Goal: Task Accomplishment & Management: Manage account settings

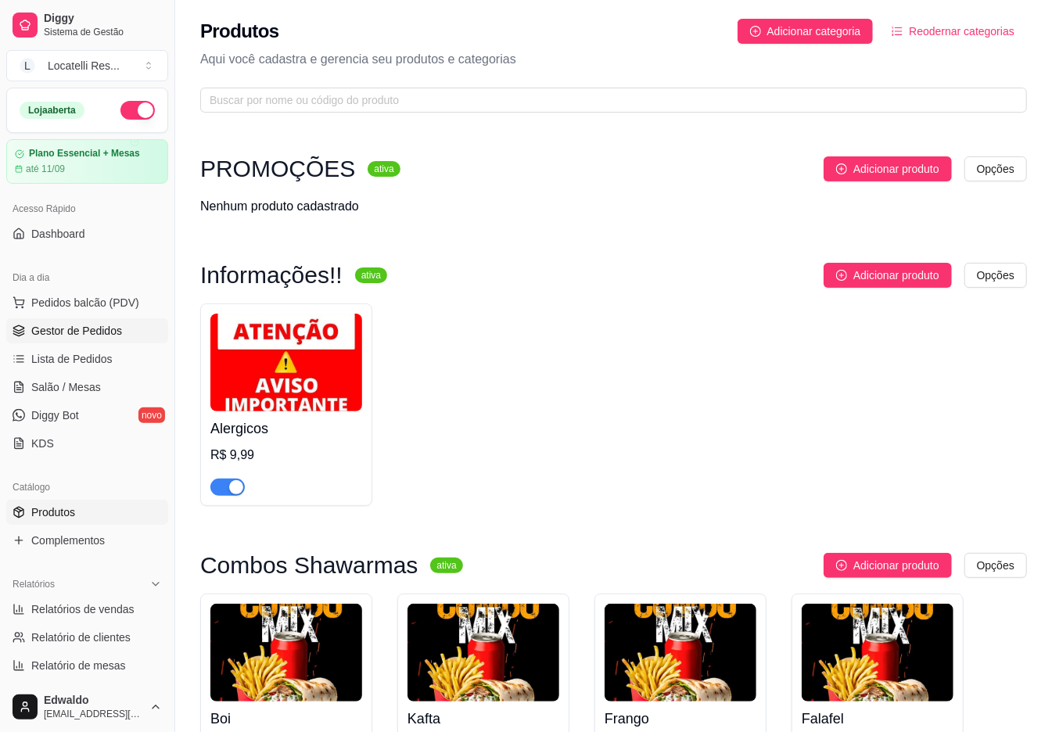
click at [63, 332] on span "Gestor de Pedidos" at bounding box center [76, 331] width 91 height 16
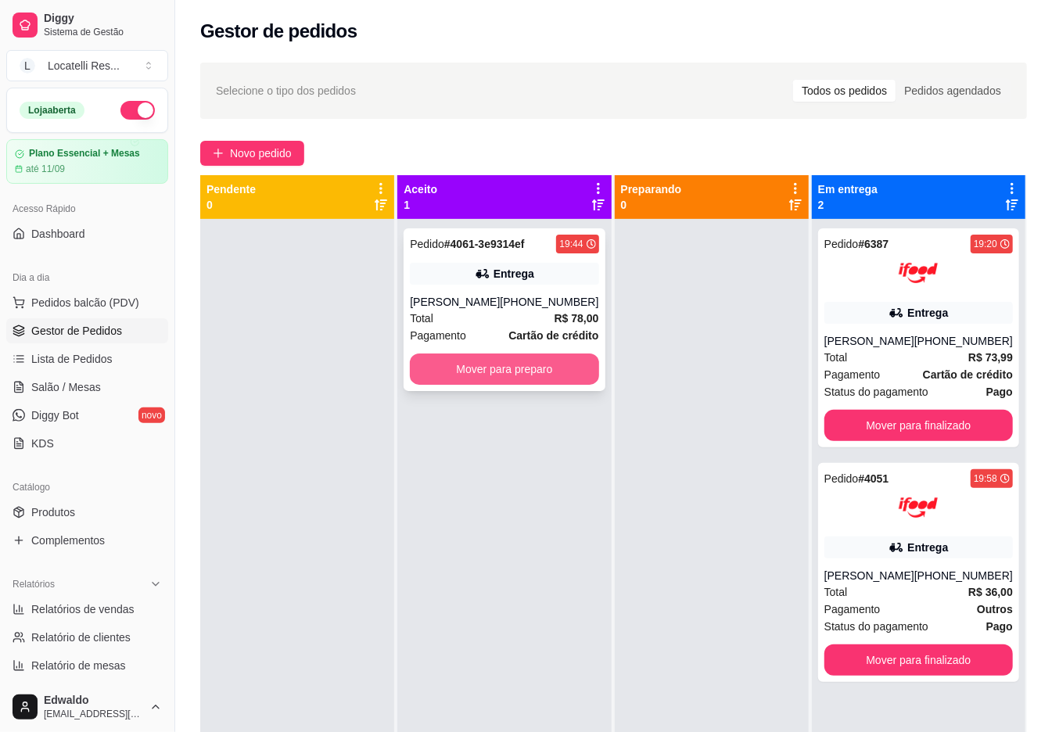
click at [555, 380] on button "Mover para preparo" at bounding box center [504, 369] width 189 height 31
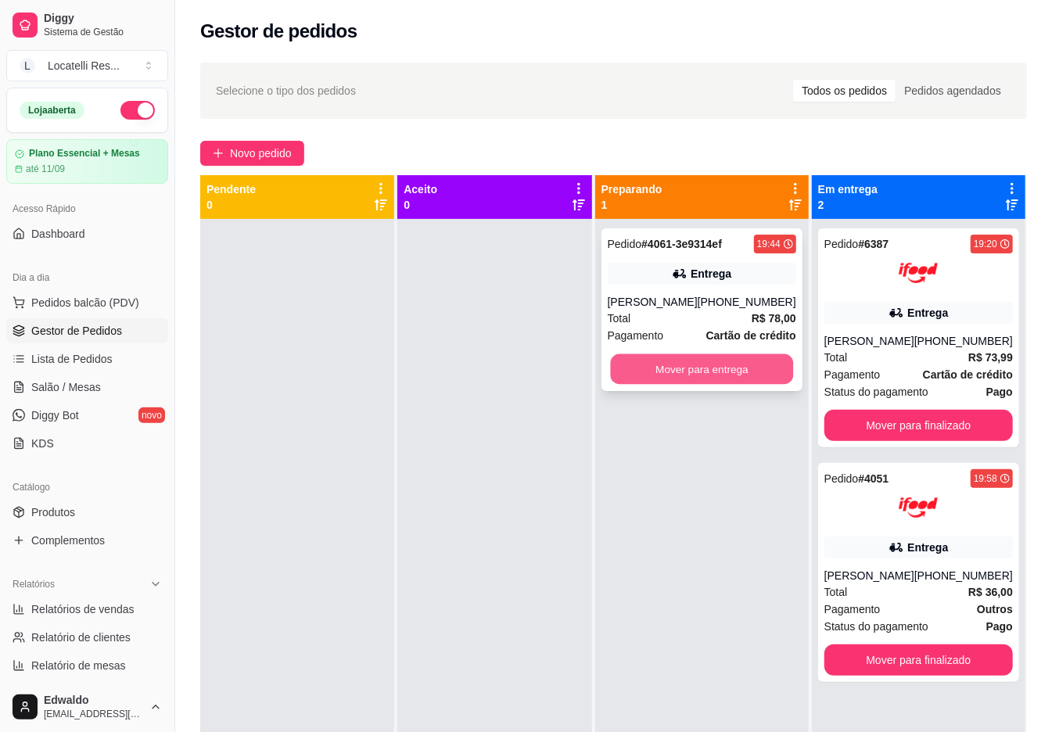
click at [686, 354] on div "Mover para entrega" at bounding box center [702, 369] width 189 height 31
click at [732, 375] on button "Mover para entrega" at bounding box center [701, 369] width 183 height 31
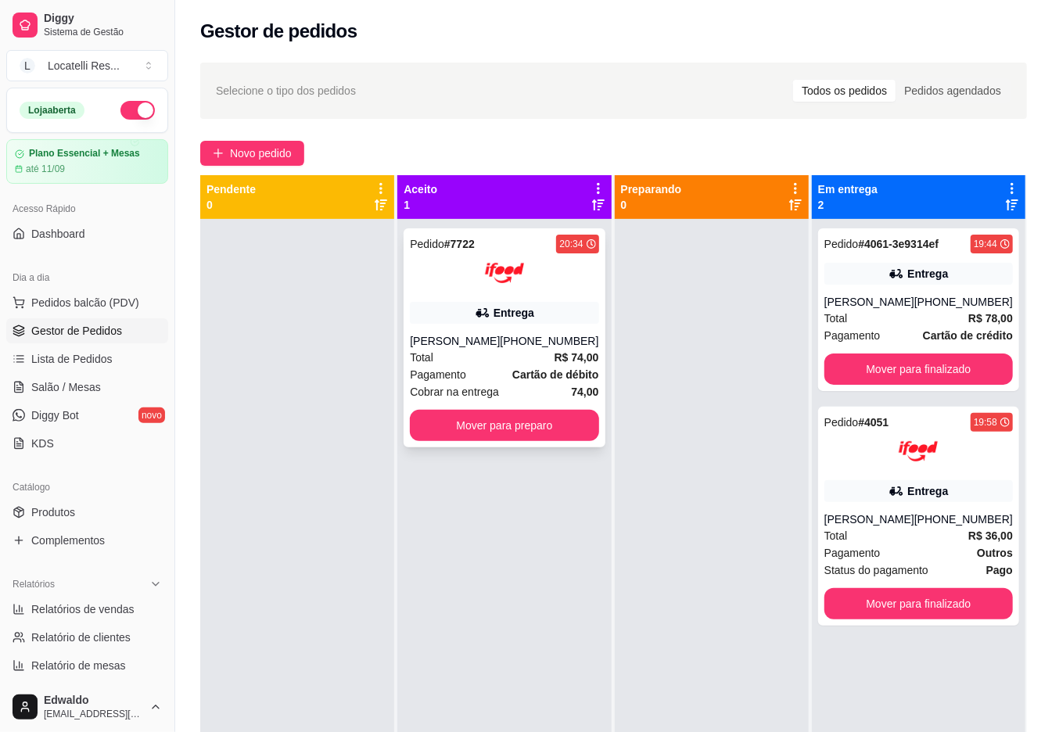
click at [505, 323] on div "Entrega" at bounding box center [504, 313] width 189 height 22
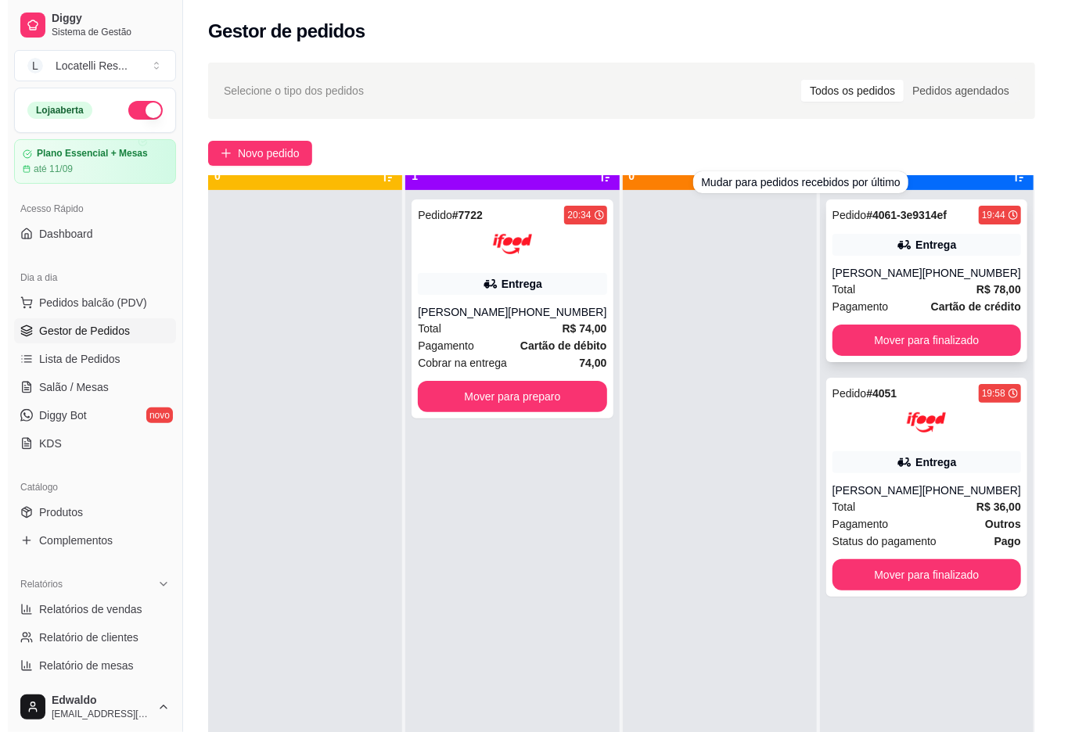
scroll to position [44, 0]
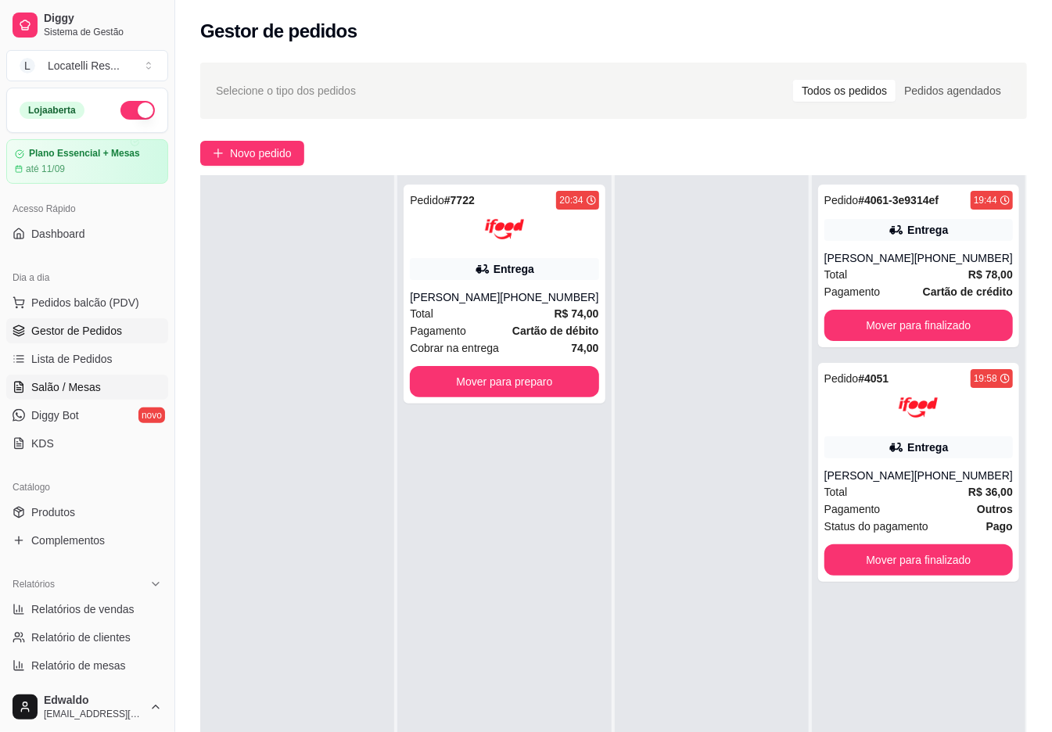
click at [77, 379] on span "Salão / Mesas" at bounding box center [66, 387] width 70 height 16
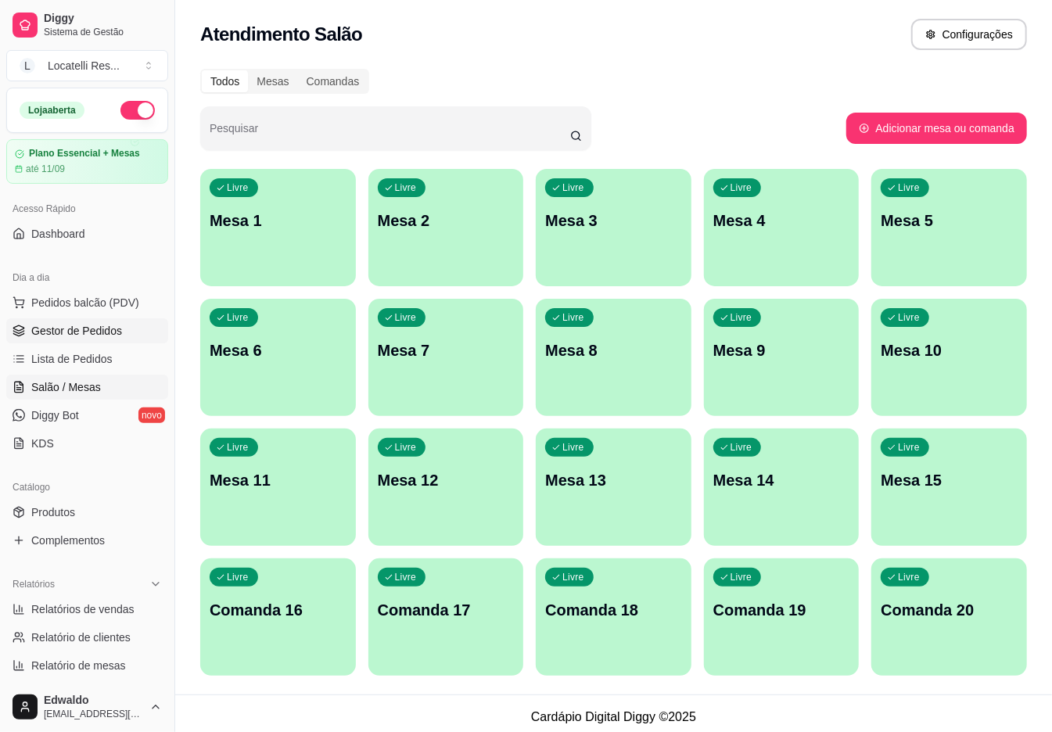
click at [70, 336] on span "Gestor de Pedidos" at bounding box center [76, 331] width 91 height 16
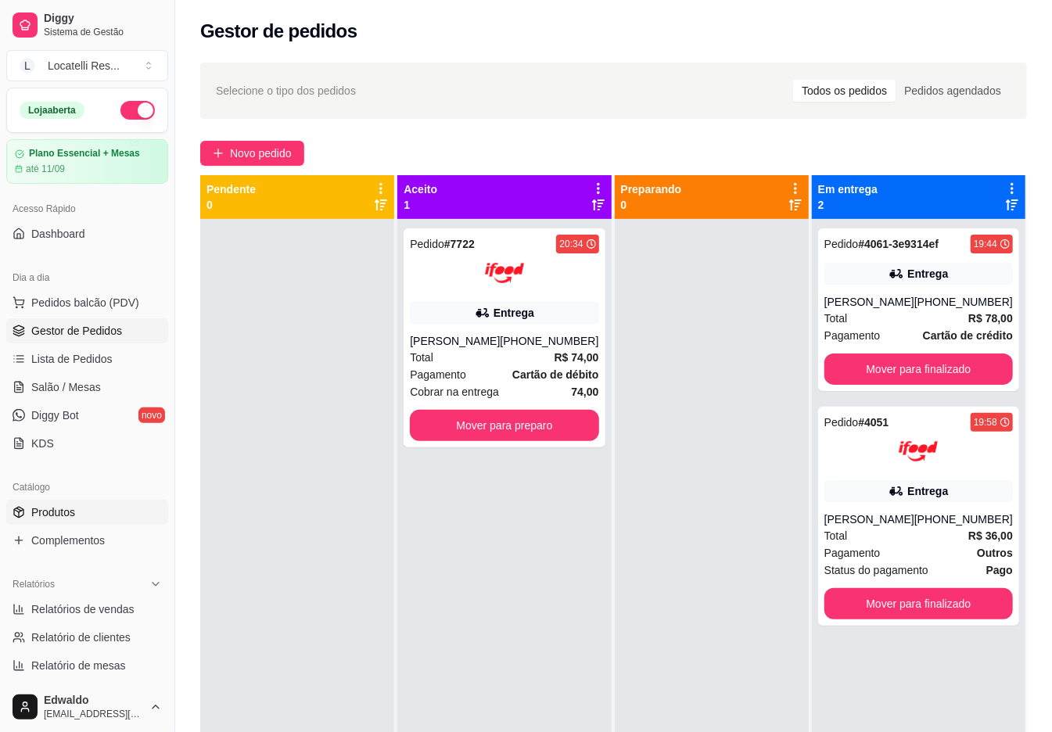
click at [70, 511] on span "Produtos" at bounding box center [53, 513] width 44 height 16
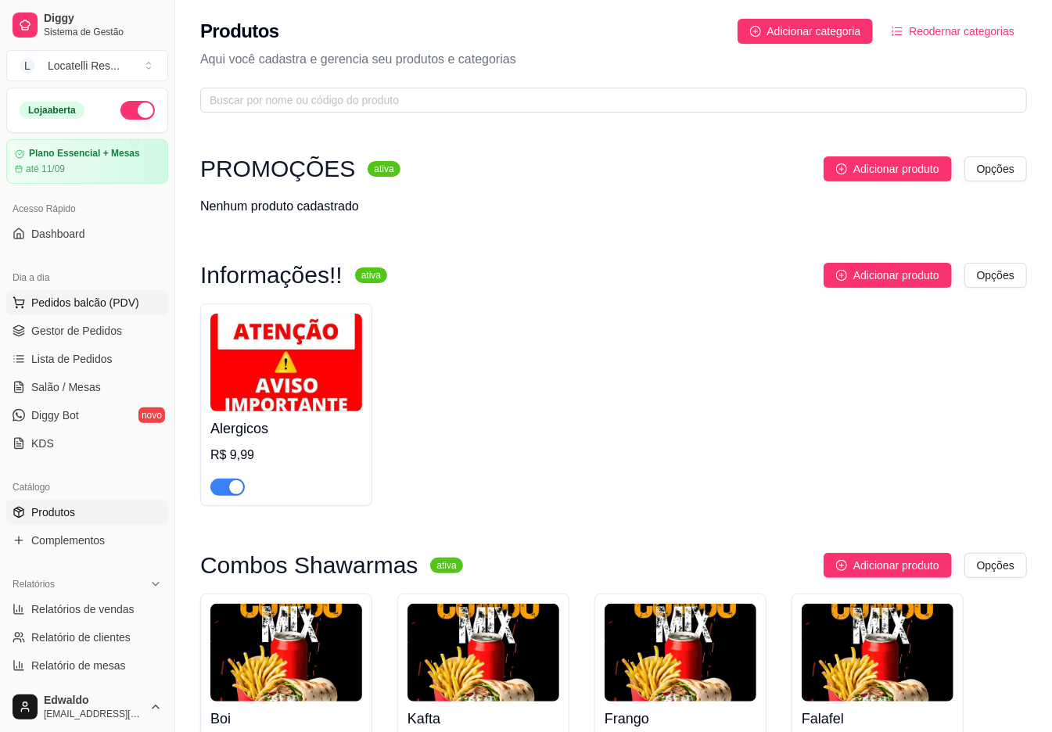
click at [63, 308] on span "Pedidos balcão (PDV)" at bounding box center [85, 303] width 108 height 16
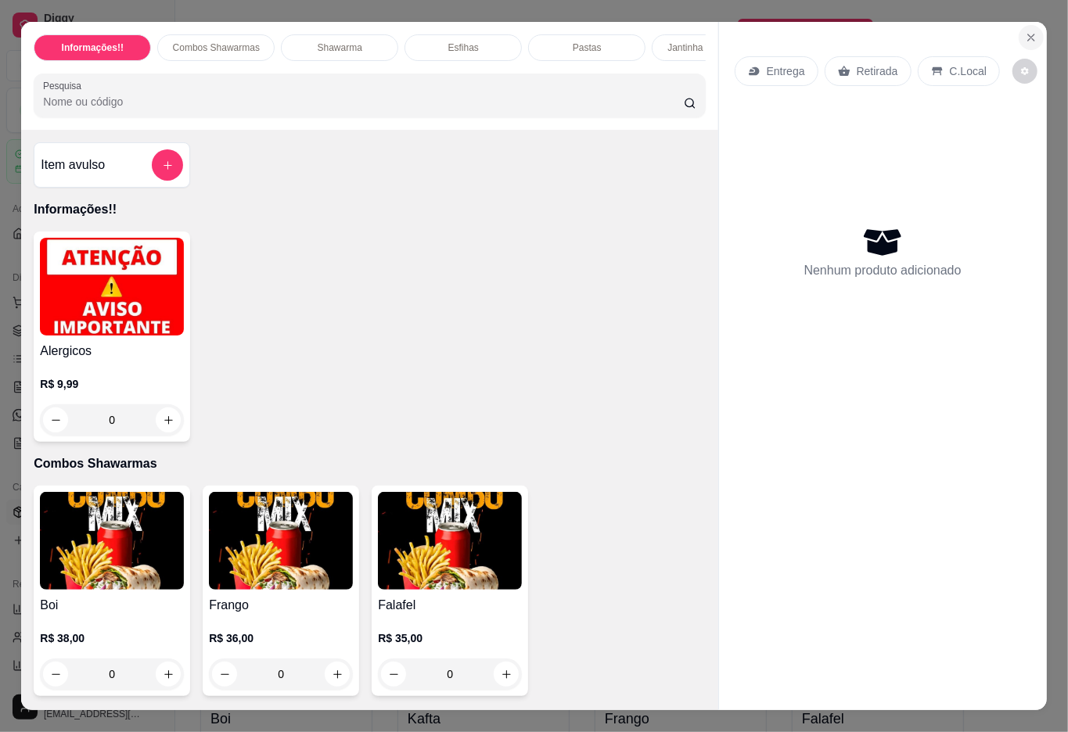
click at [1028, 34] on icon "Close" at bounding box center [1031, 37] width 6 height 6
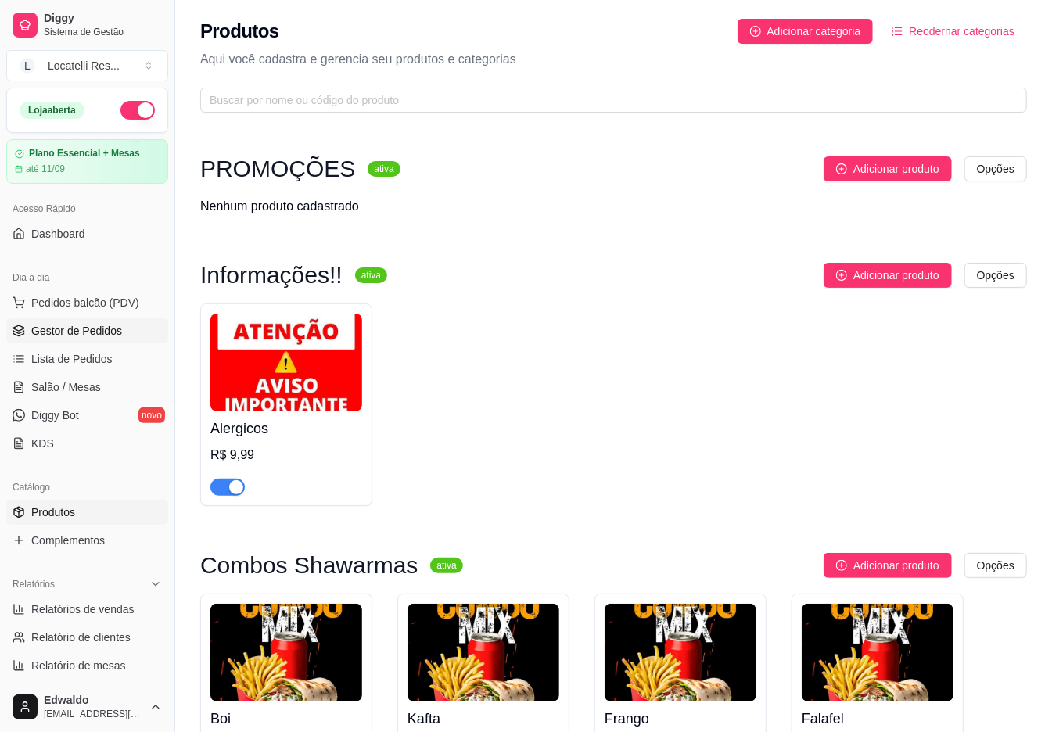
click at [52, 329] on span "Gestor de Pedidos" at bounding box center [76, 331] width 91 height 16
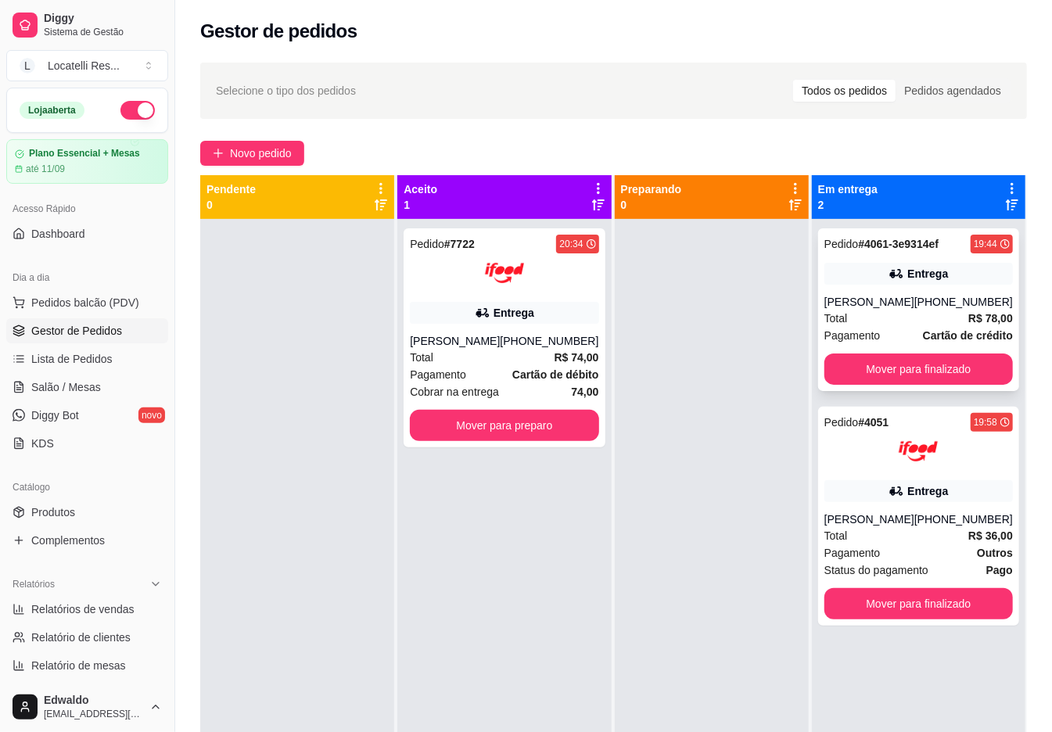
click at [907, 278] on div "Entrega" at bounding box center [927, 274] width 41 height 16
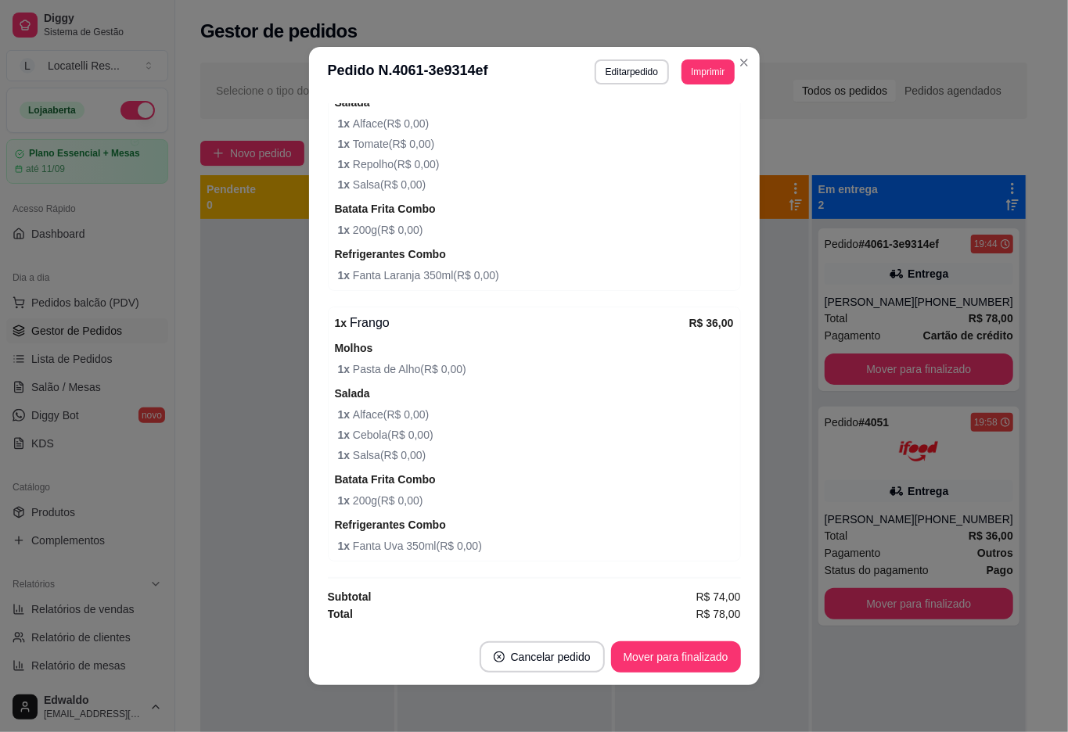
scroll to position [634, 0]
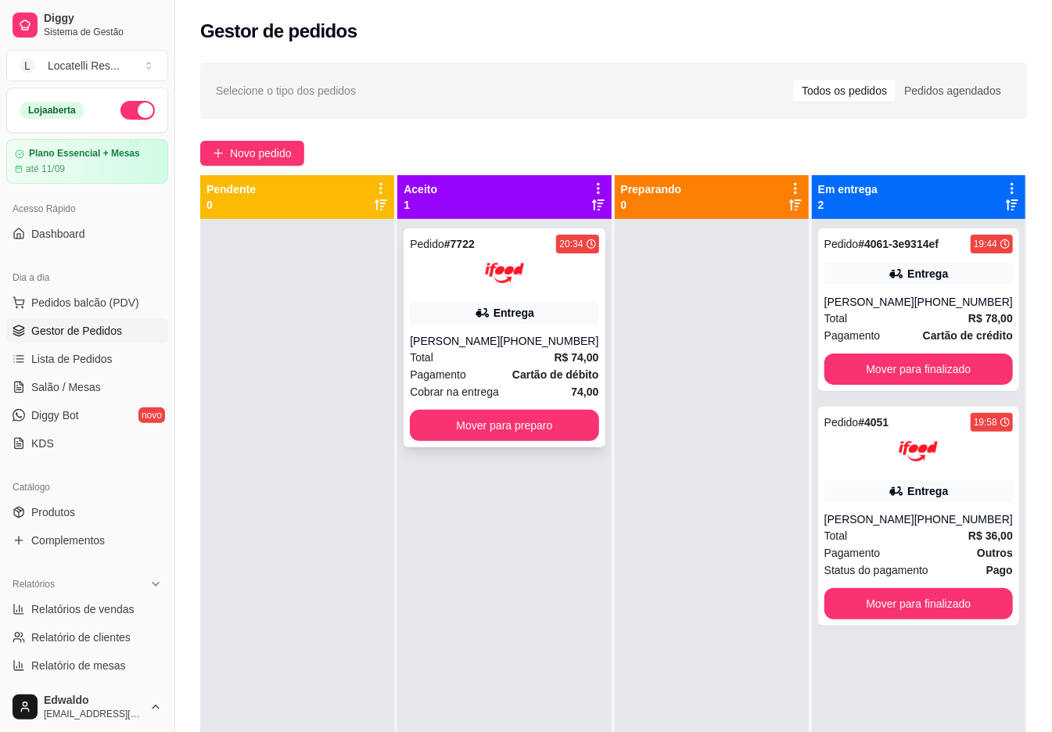
click at [451, 327] on div "Pedido # 7722 20:34 Entrega [PERSON_NAME] [PHONE_NUMBER] Total R$ 74,00 Pagamen…" at bounding box center [504, 337] width 201 height 219
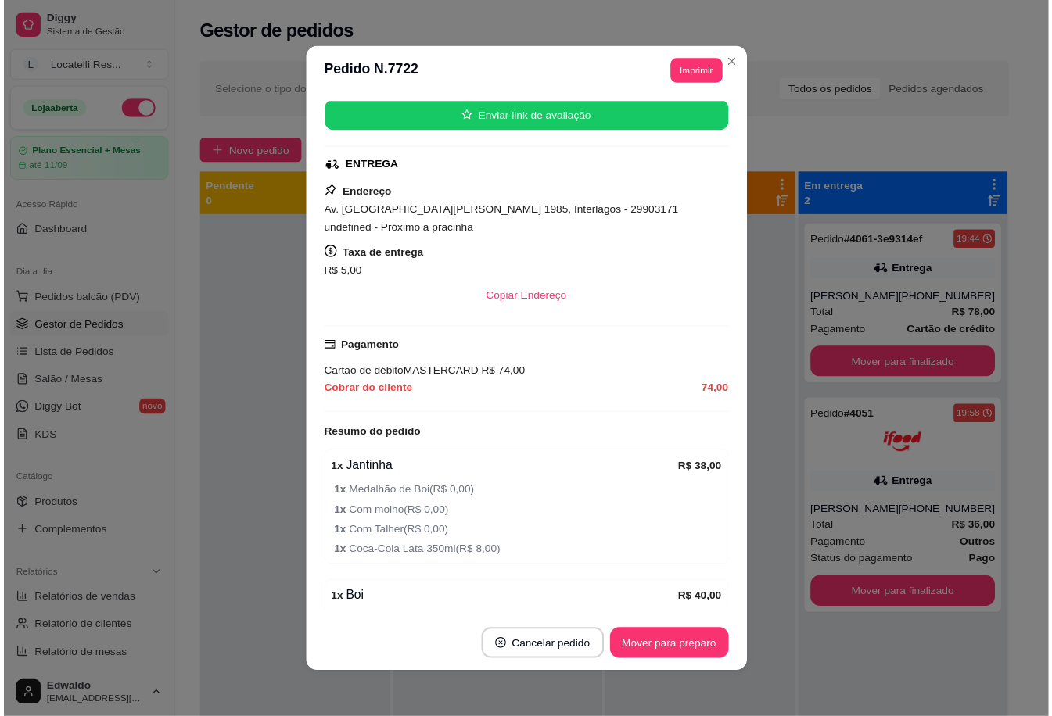
scroll to position [313, 0]
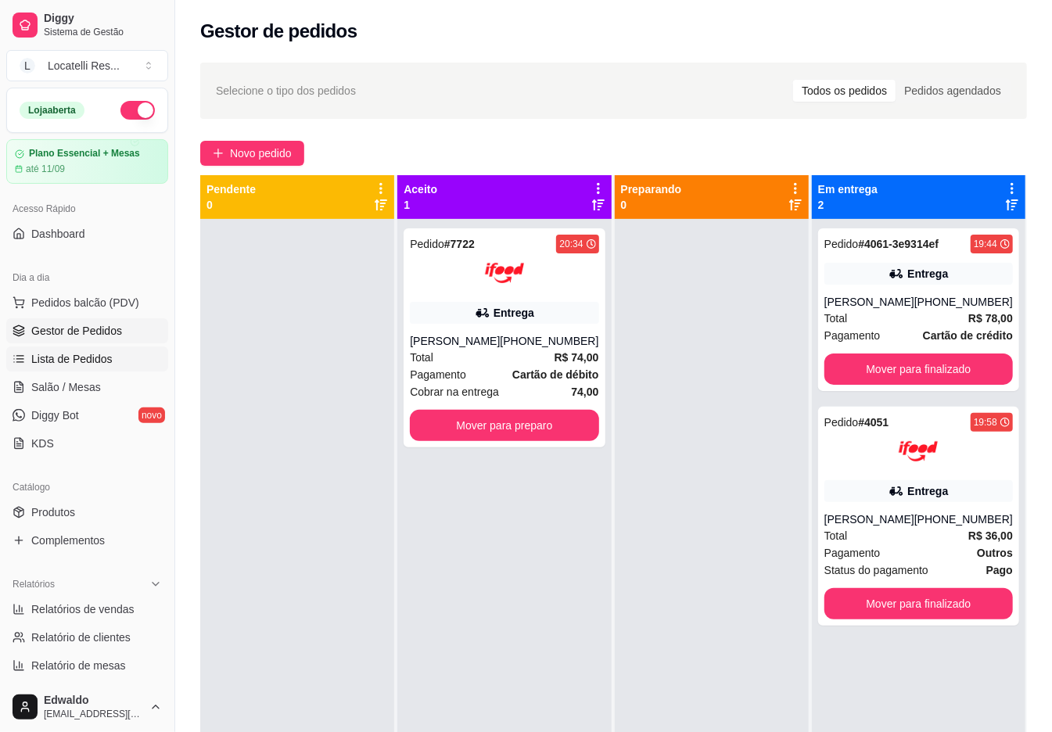
click at [66, 364] on span "Lista de Pedidos" at bounding box center [71, 359] width 81 height 16
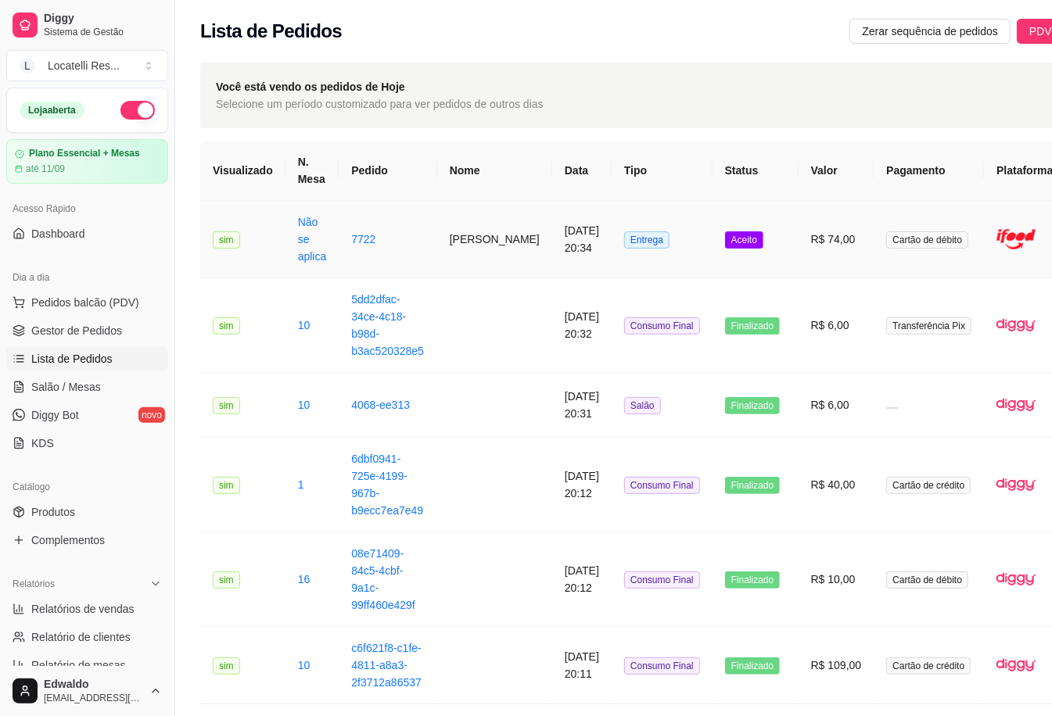
click at [799, 235] on td "R$ 74,00" at bounding box center [837, 239] width 76 height 77
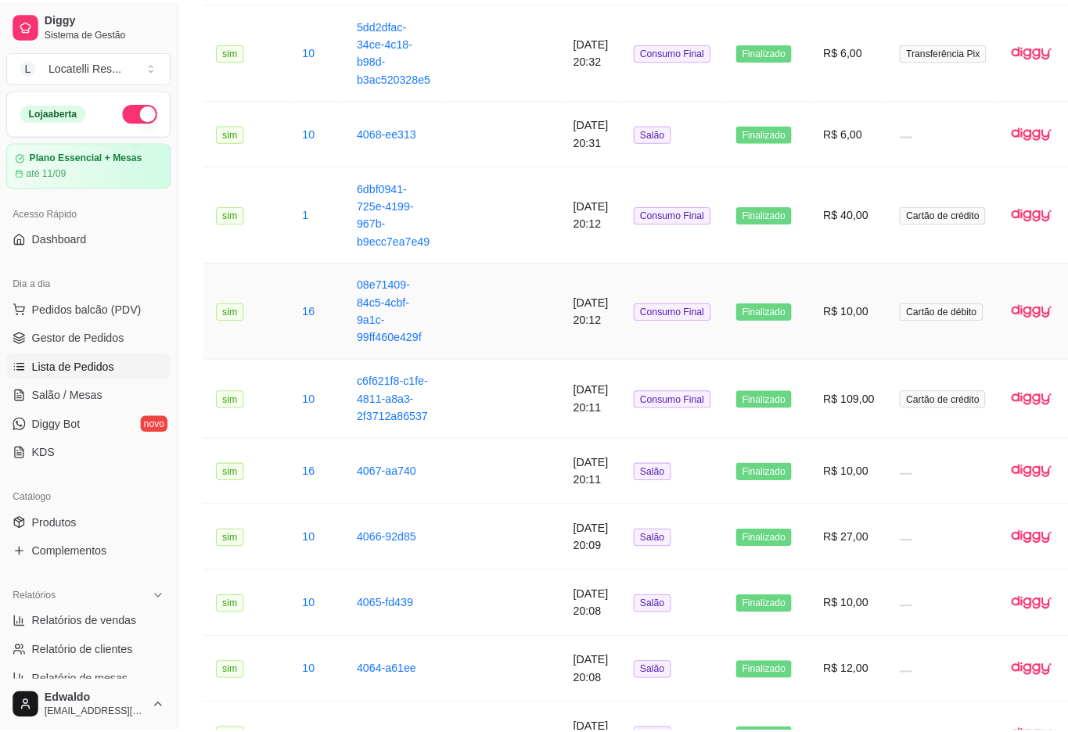
scroll to position [313, 0]
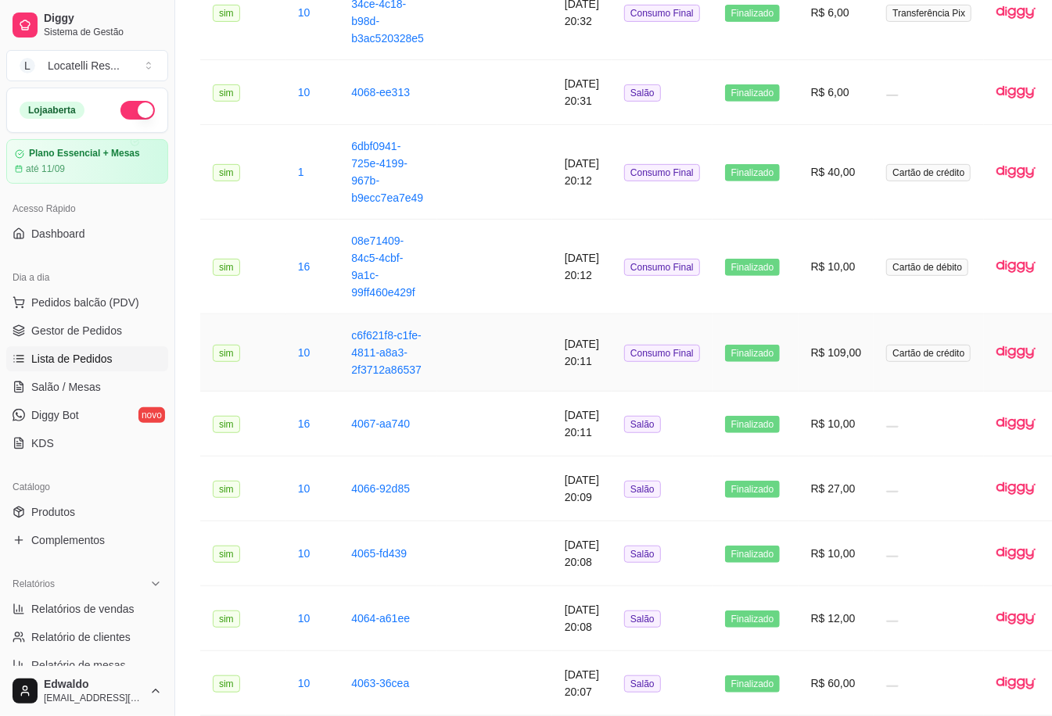
click at [799, 358] on td "R$ 109,00" at bounding box center [837, 352] width 76 height 77
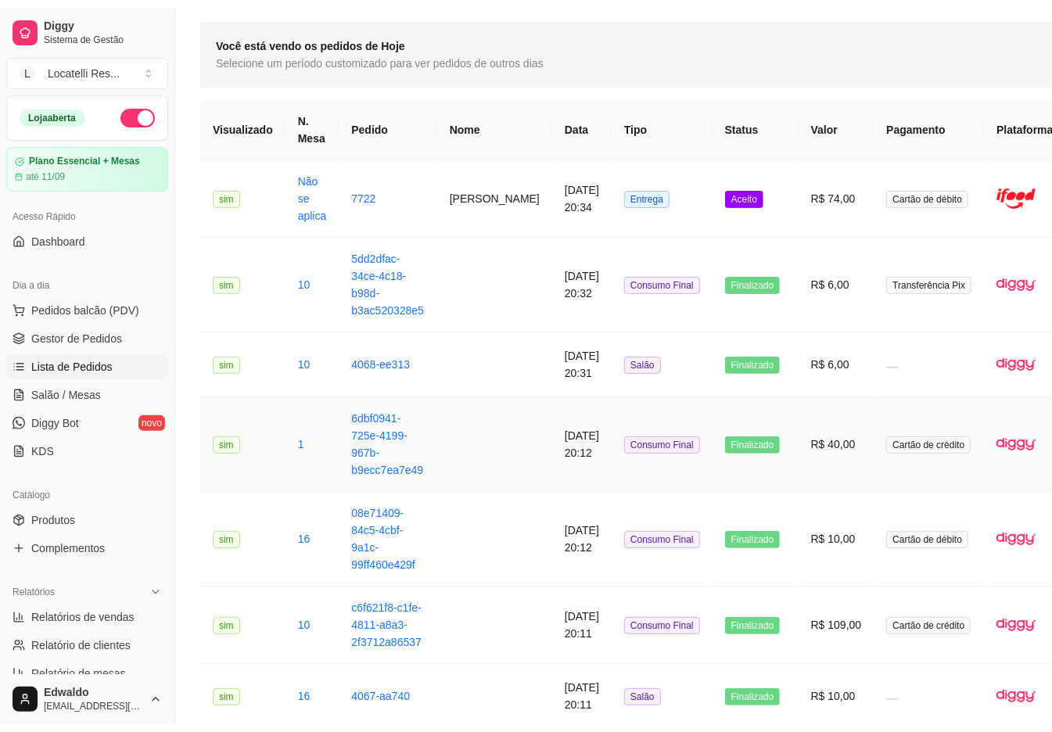
scroll to position [0, 0]
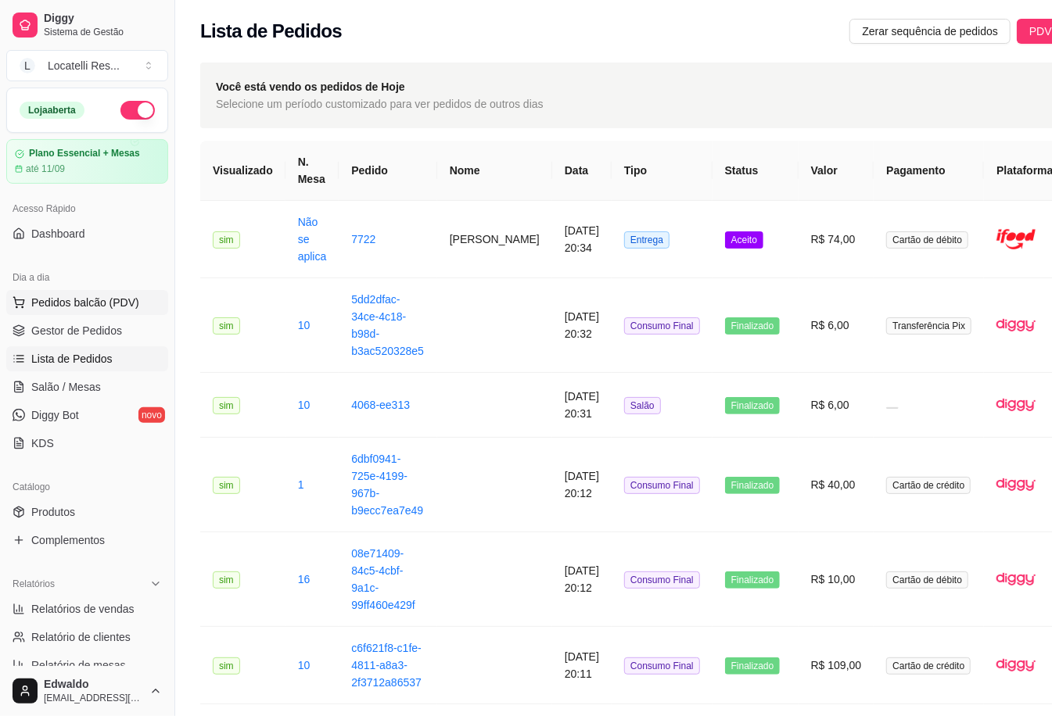
click at [80, 302] on span "Pedidos balcão (PDV)" at bounding box center [85, 303] width 108 height 16
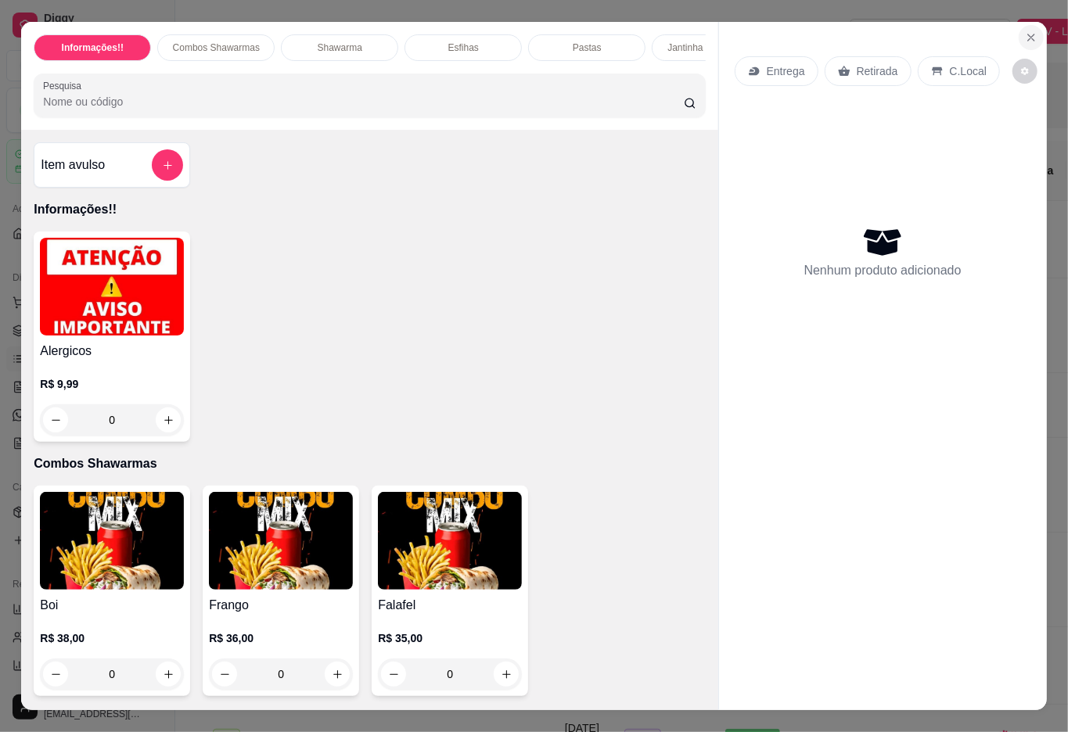
click at [1025, 31] on icon "Close" at bounding box center [1031, 37] width 13 height 13
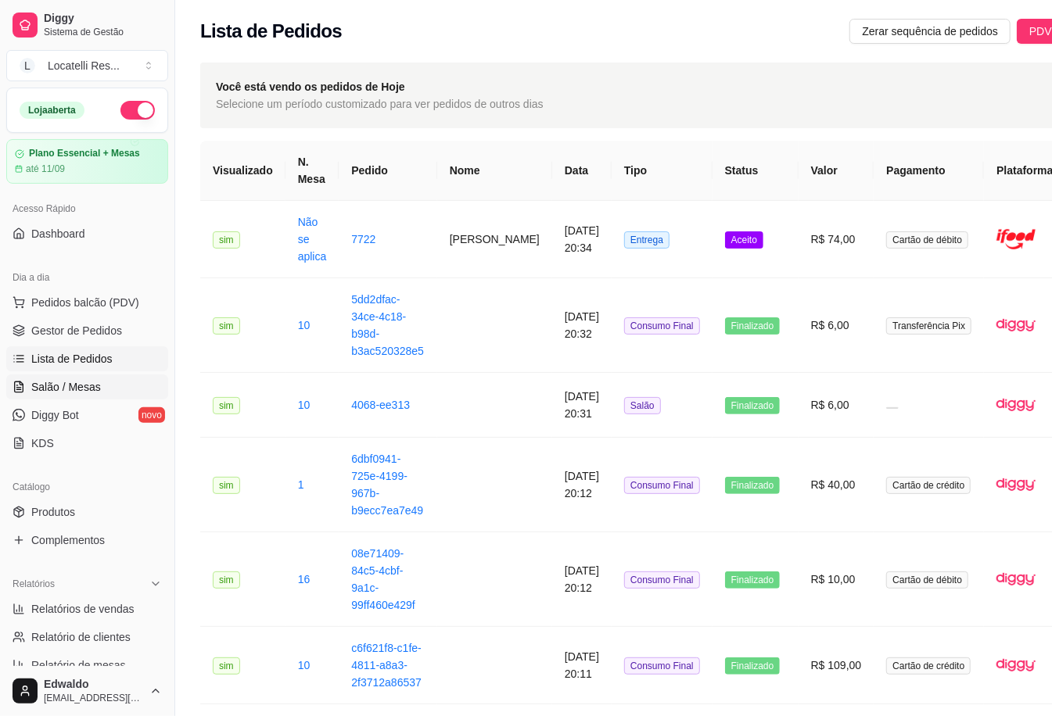
click at [76, 379] on link "Salão / Mesas" at bounding box center [87, 387] width 162 height 25
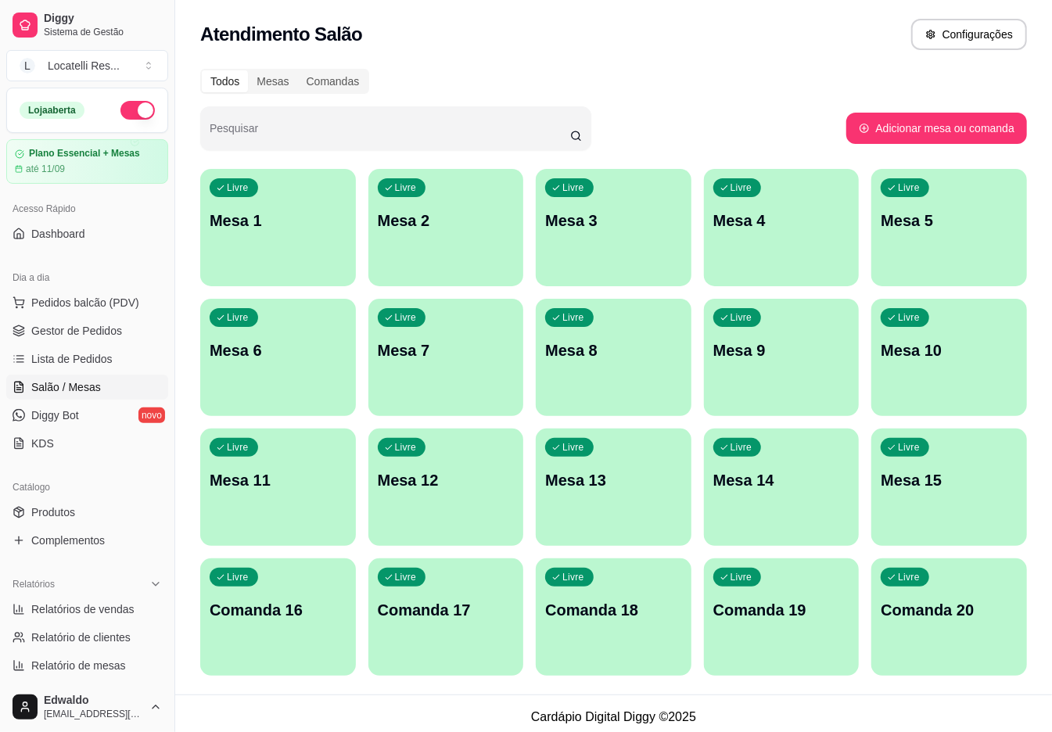
click at [74, 375] on link "Salão / Mesas" at bounding box center [87, 387] width 162 height 25
click at [82, 372] on link "Lista de Pedidos" at bounding box center [87, 359] width 162 height 25
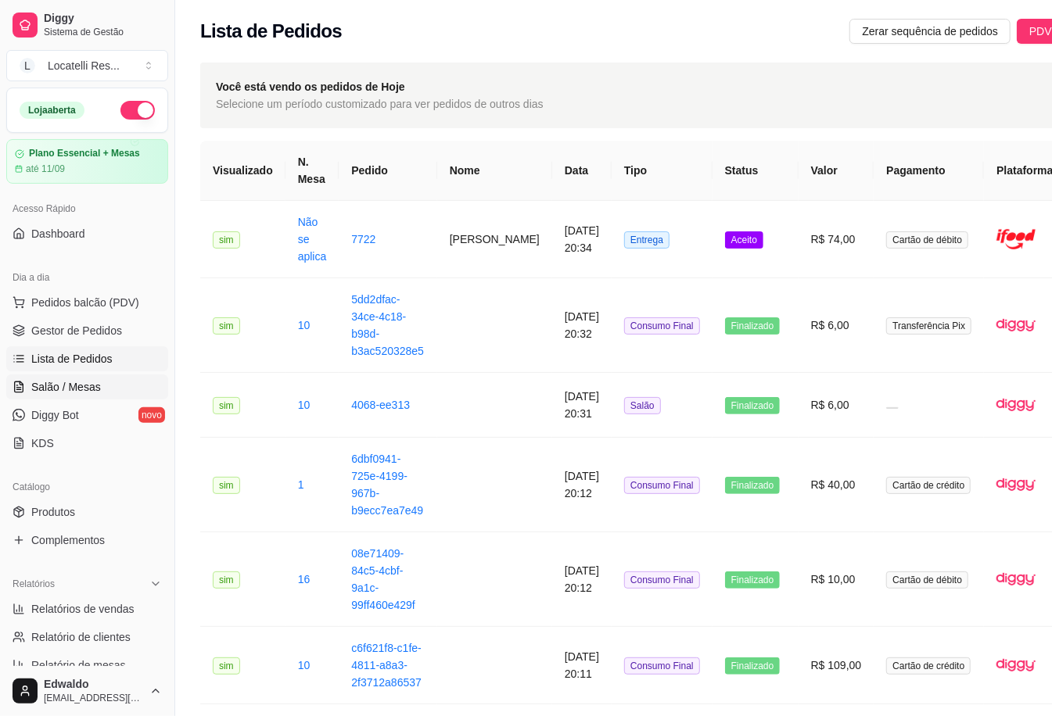
click at [69, 382] on span "Salão / Mesas" at bounding box center [66, 387] width 70 height 16
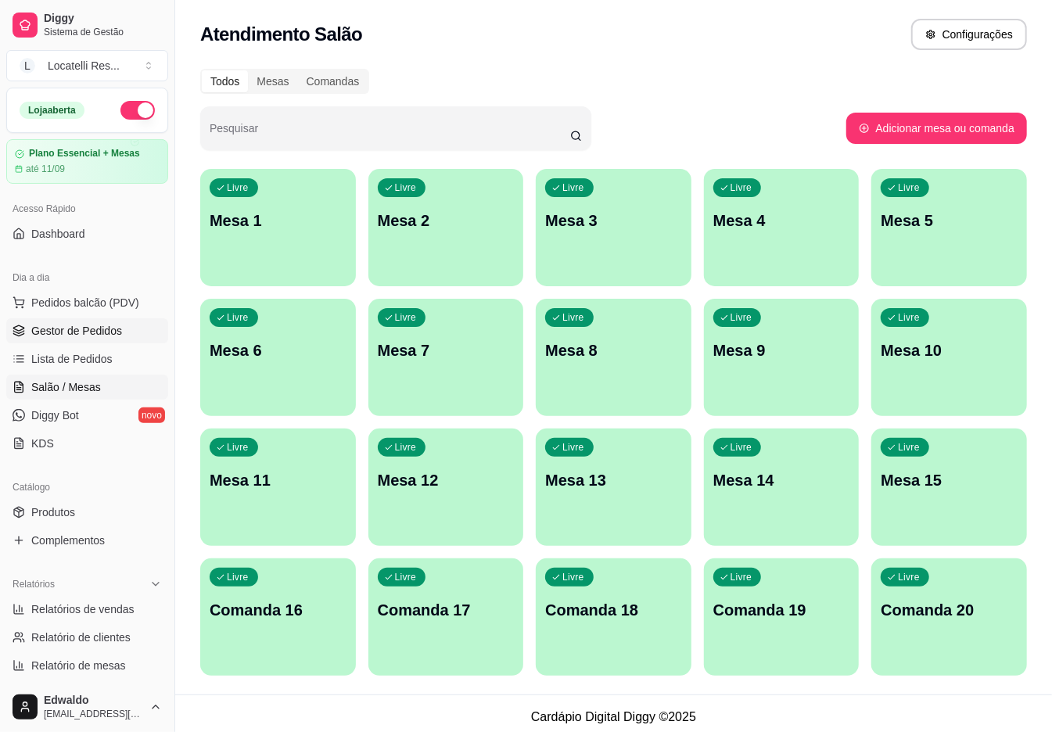
click at [82, 333] on span "Gestor de Pedidos" at bounding box center [76, 331] width 91 height 16
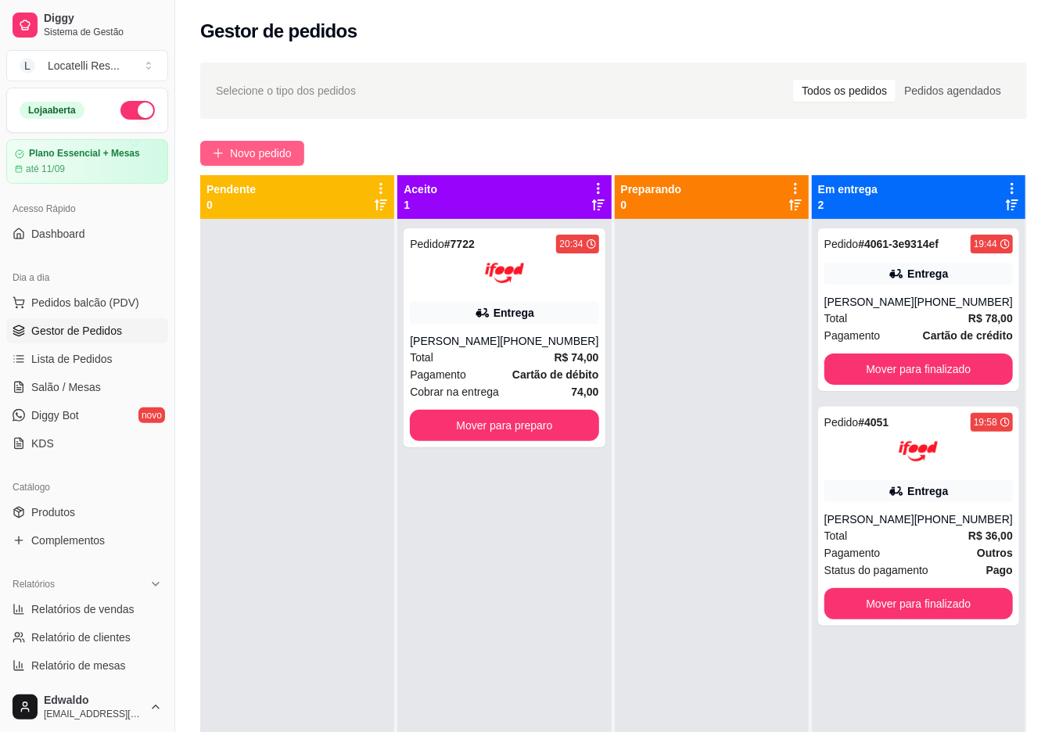
click at [269, 149] on span "Novo pedido" at bounding box center [261, 153] width 62 height 17
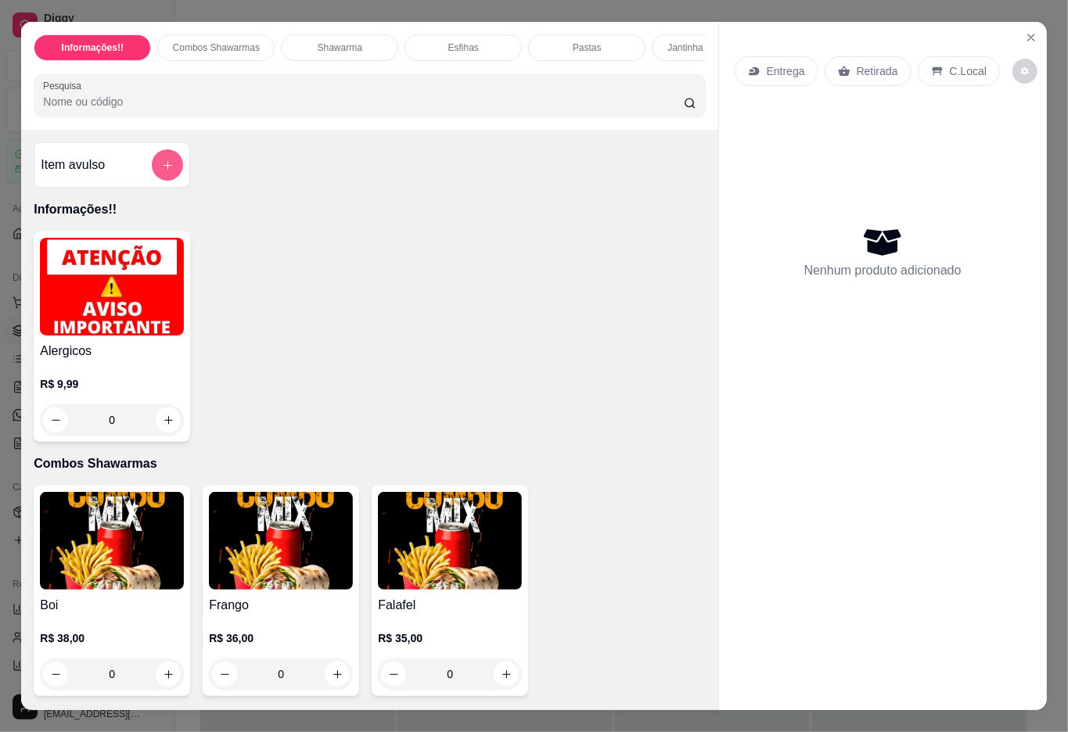
click at [152, 177] on button "add-separate-item" at bounding box center [167, 164] width 31 height 31
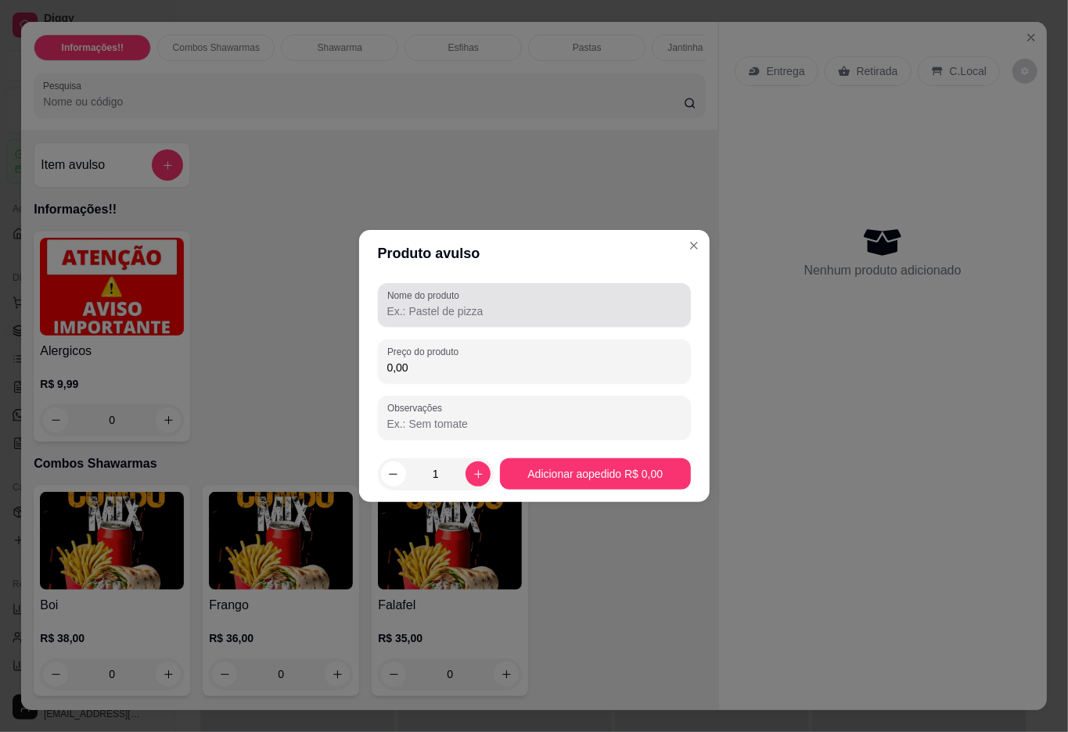
click at [449, 324] on div "Nome do produto" at bounding box center [534, 305] width 313 height 44
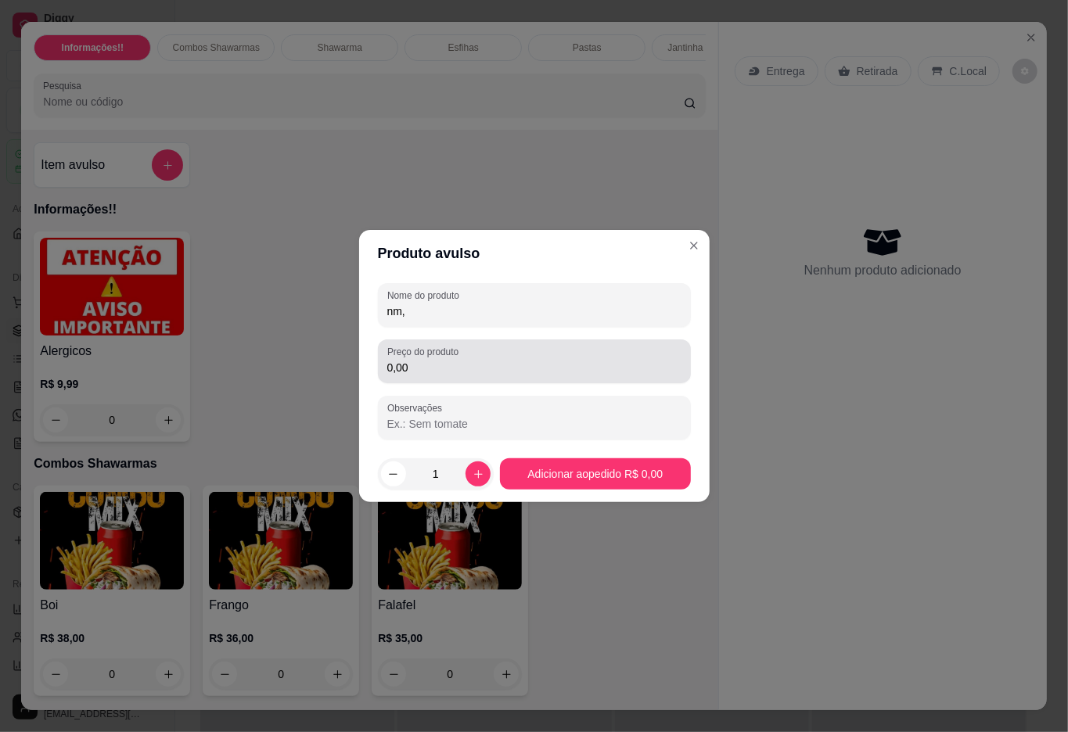
type input "nm,"
click at [417, 357] on label "Preço do produto" at bounding box center [425, 351] width 77 height 13
click at [417, 360] on input "0,00" at bounding box center [534, 368] width 294 height 16
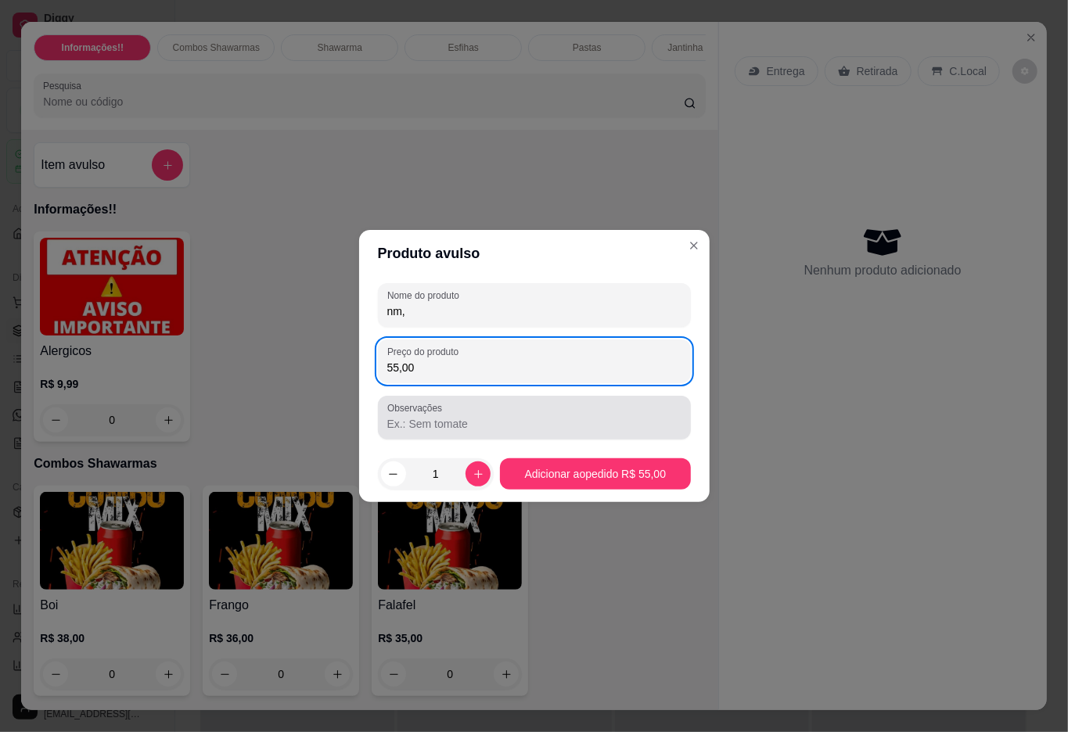
type input "55,00"
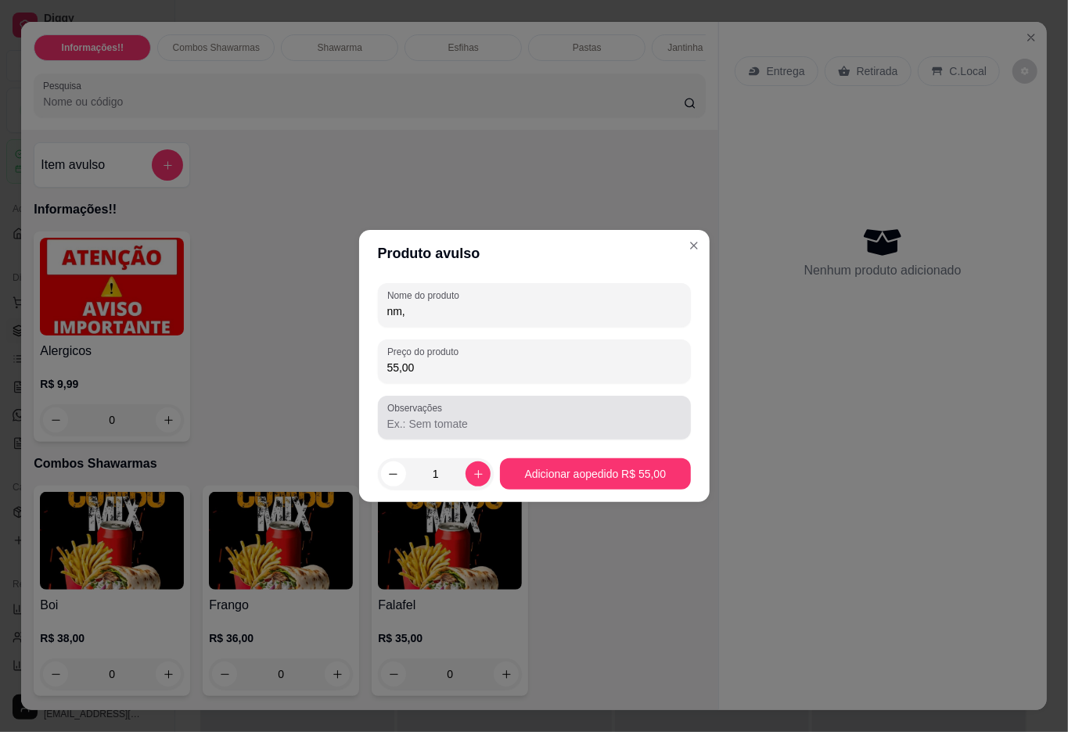
click at [438, 415] on div at bounding box center [534, 417] width 294 height 31
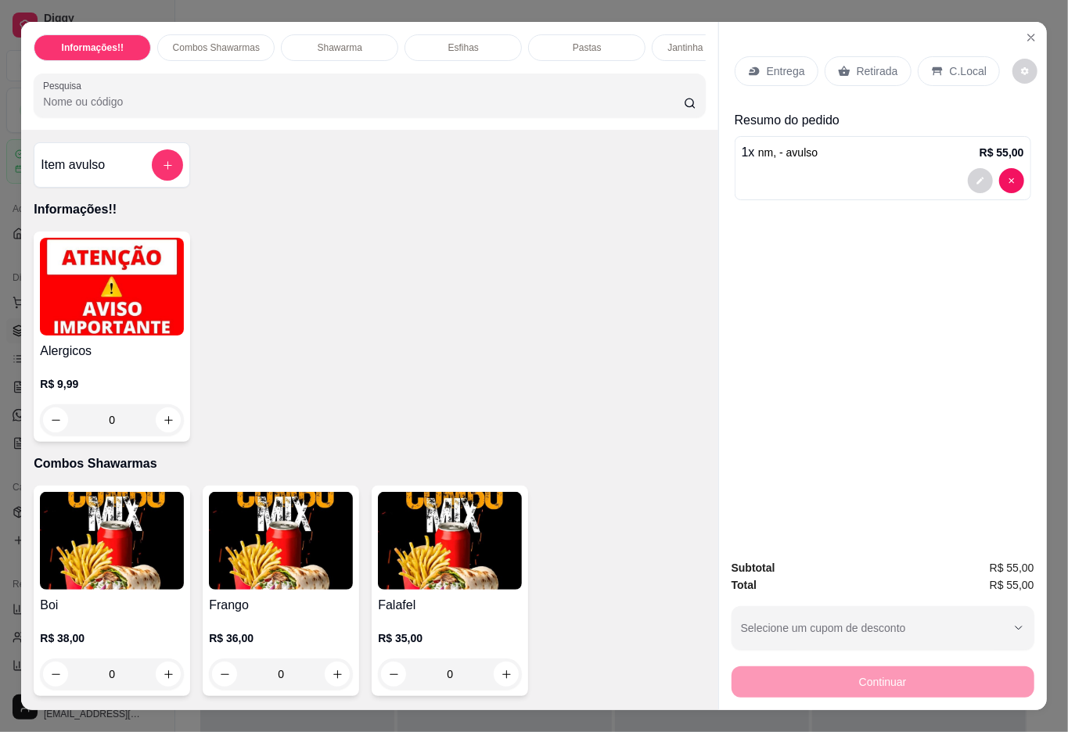
click at [783, 63] on p "Entrega" at bounding box center [786, 71] width 38 height 16
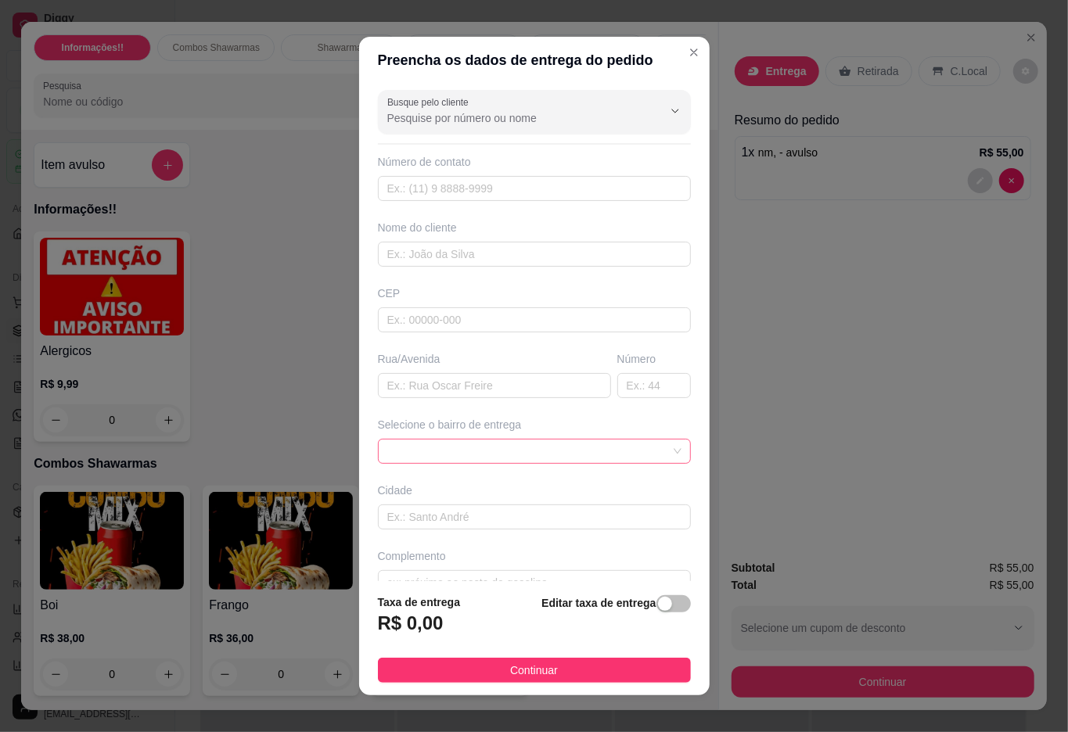
click at [436, 452] on span at bounding box center [534, 451] width 294 height 23
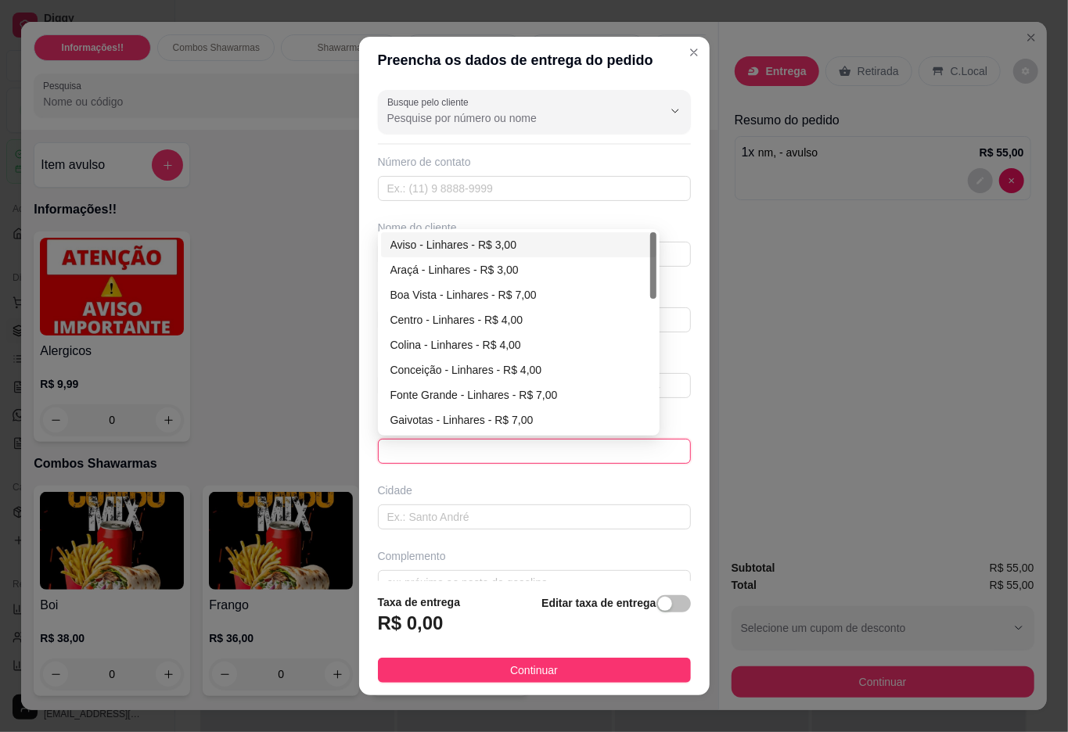
click at [432, 241] on div "Aviso - Linhares - R$ 3,00" at bounding box center [518, 244] width 257 height 17
type input "Linhares"
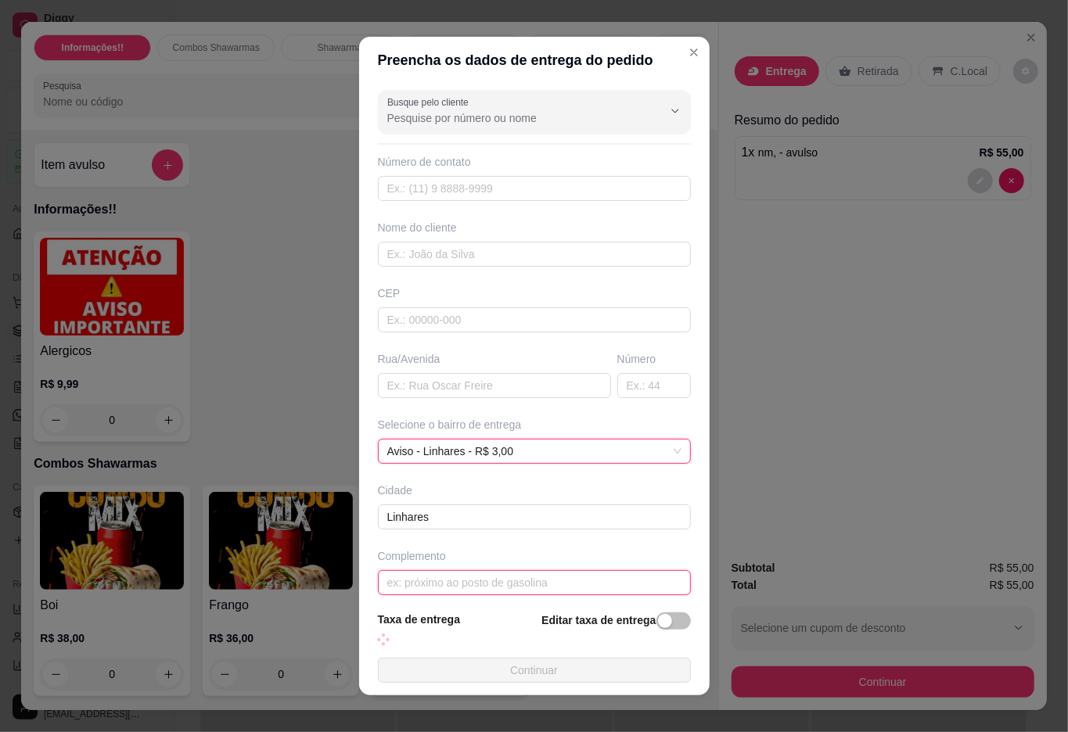
click at [447, 582] on input "text" at bounding box center [534, 582] width 313 height 25
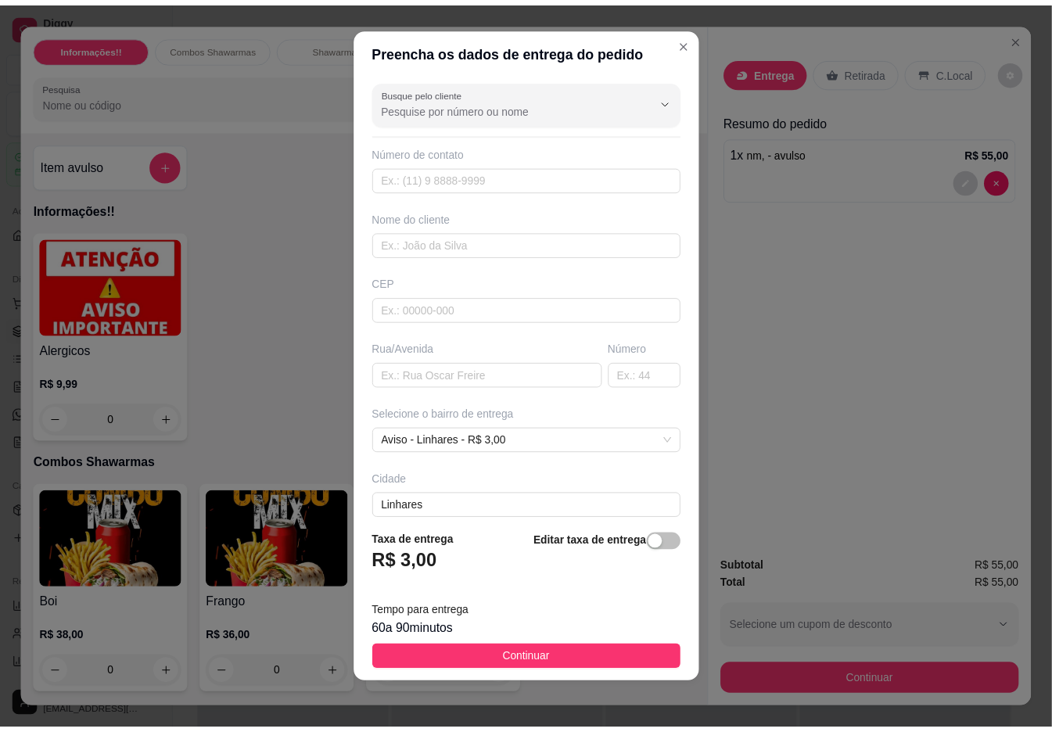
scroll to position [13, 0]
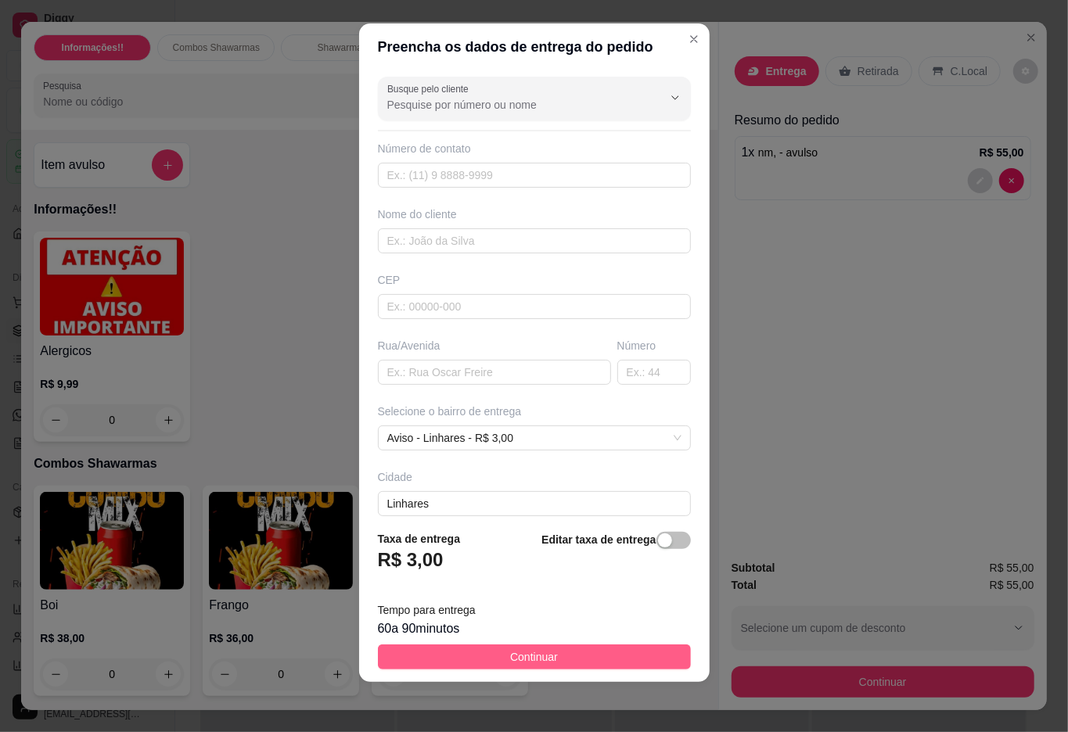
click at [549, 660] on button "Continuar" at bounding box center [534, 657] width 313 height 25
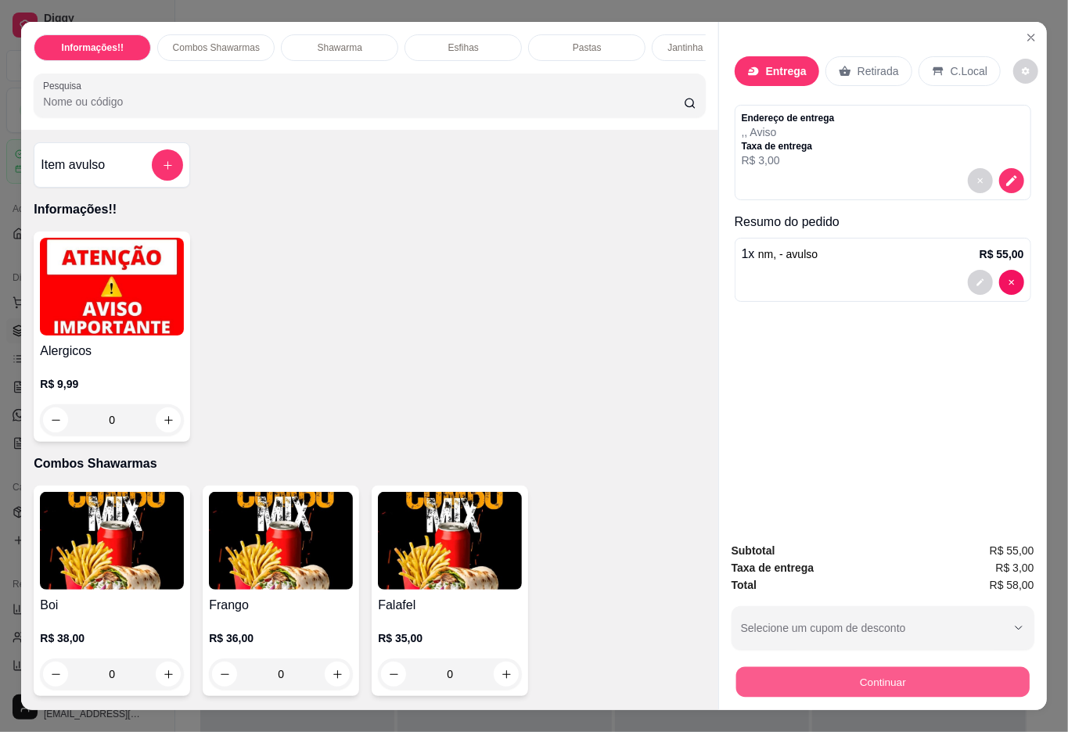
click at [856, 680] on button "Continuar" at bounding box center [881, 682] width 293 height 31
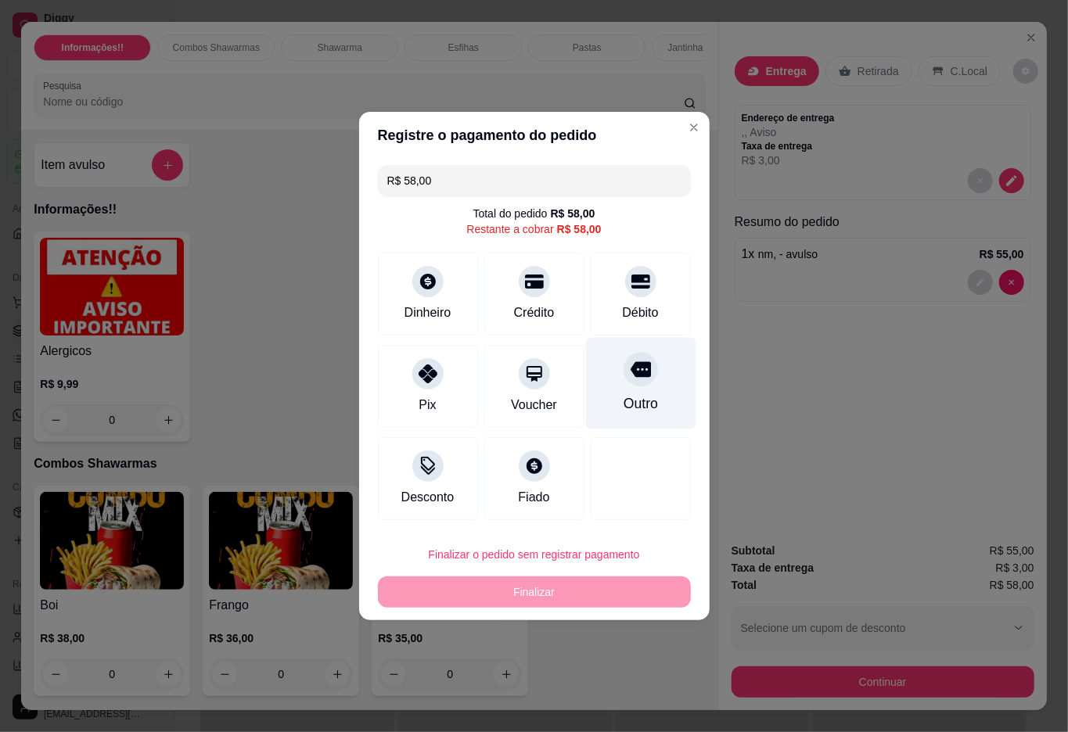
click at [645, 371] on div "Outro" at bounding box center [640, 384] width 110 height 92
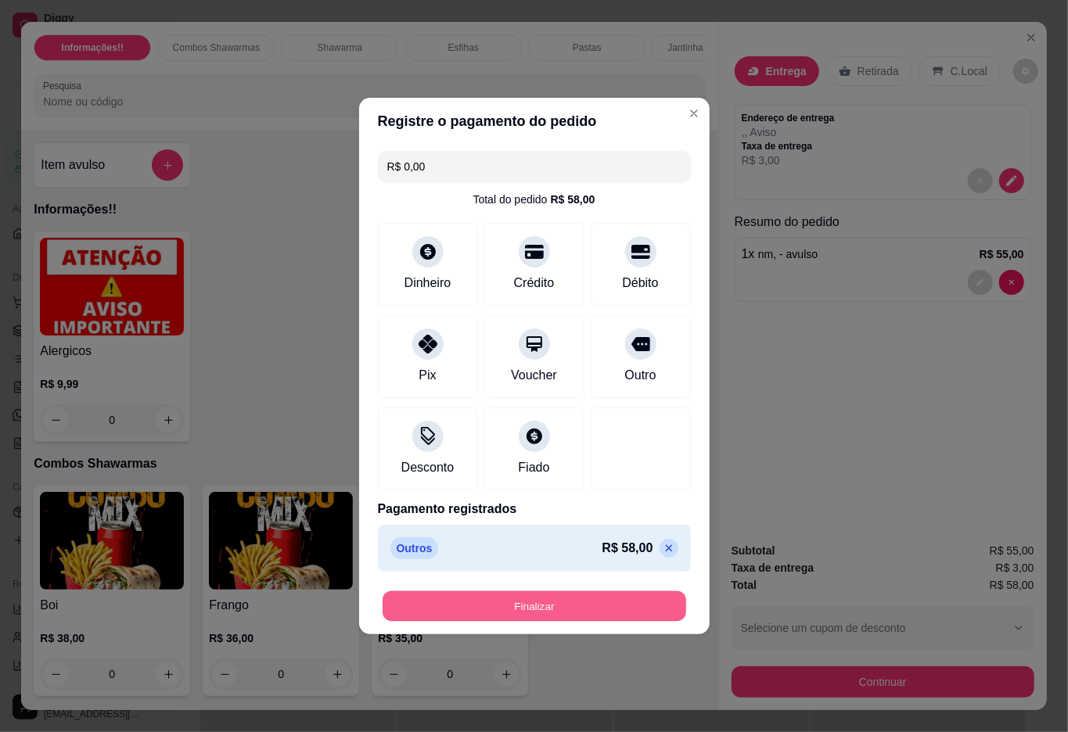
click at [576, 609] on button "Finalizar" at bounding box center [533, 606] width 303 height 31
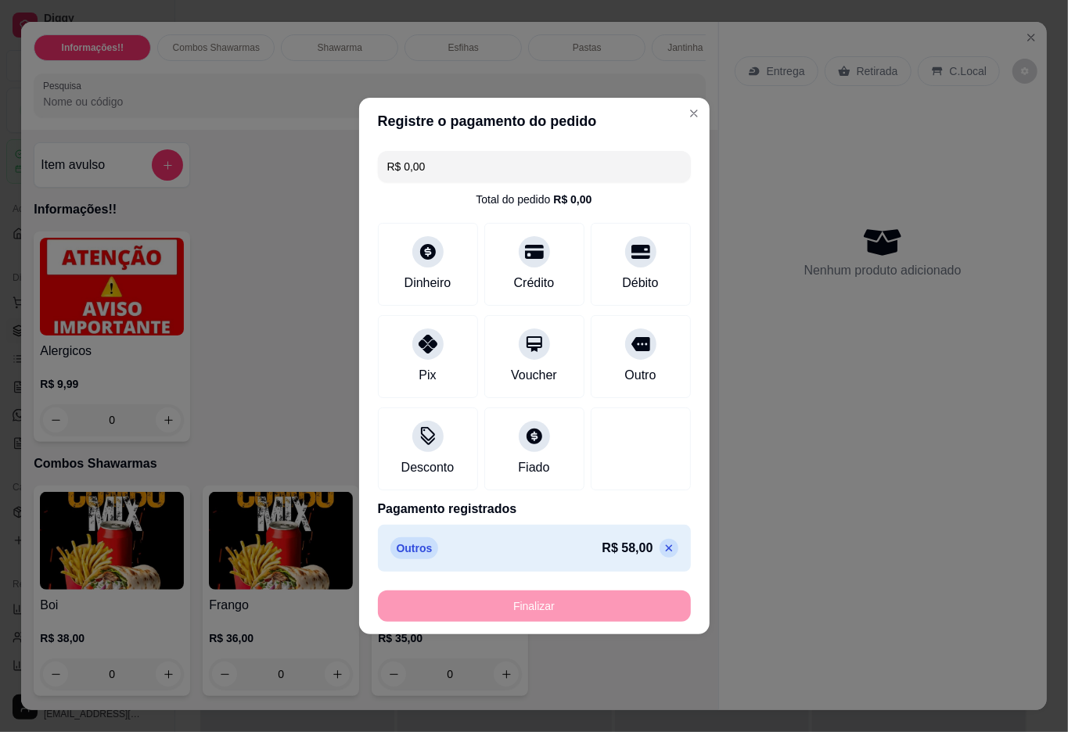
type input "-R$ 58,00"
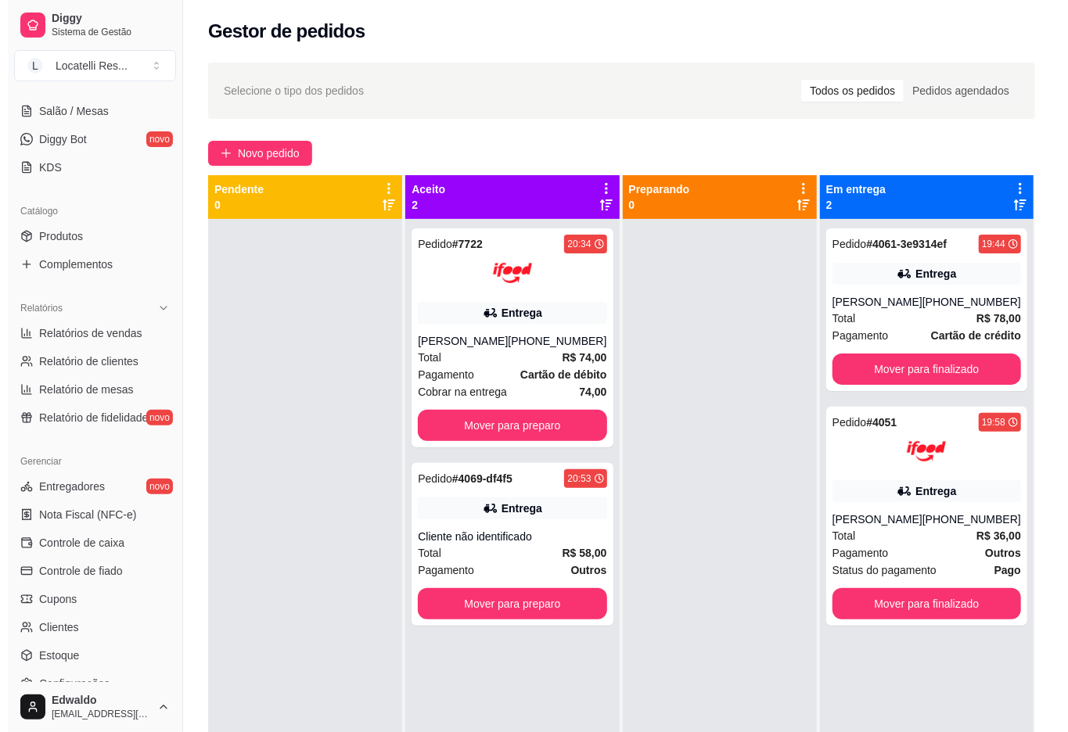
scroll to position [313, 0]
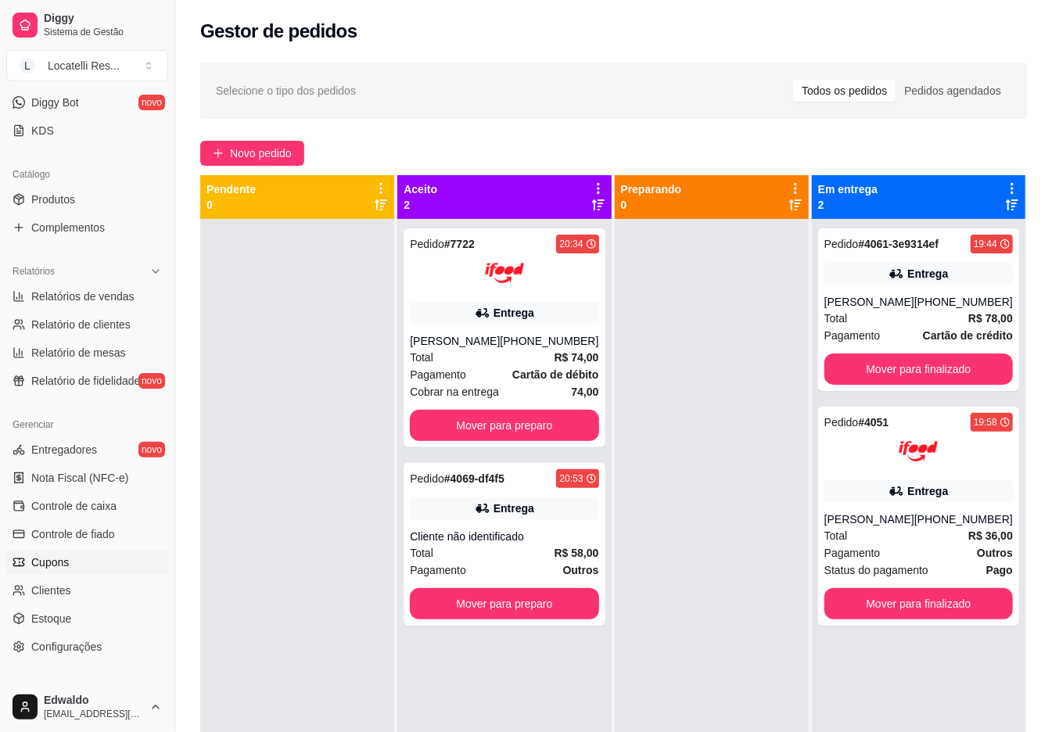
click at [102, 565] on link "Cupons" at bounding box center [87, 562] width 162 height 25
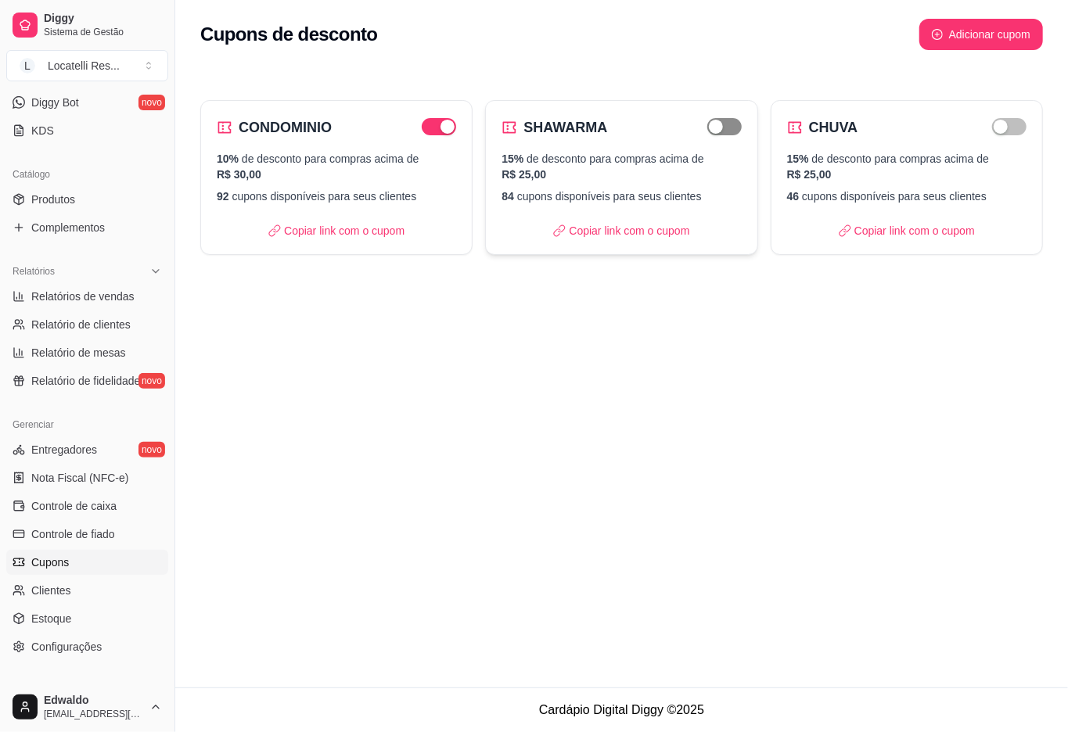
click at [710, 124] on div "button" at bounding box center [716, 127] width 14 height 14
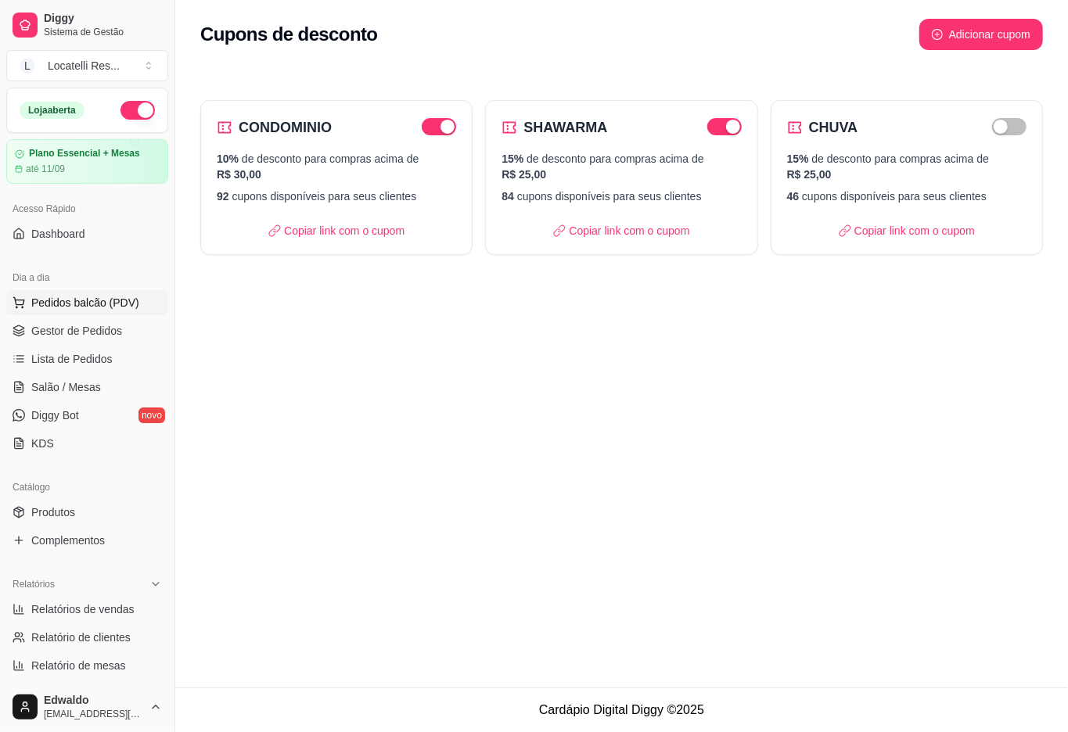
click at [82, 294] on button "Pedidos balcão (PDV)" at bounding box center [87, 302] width 162 height 25
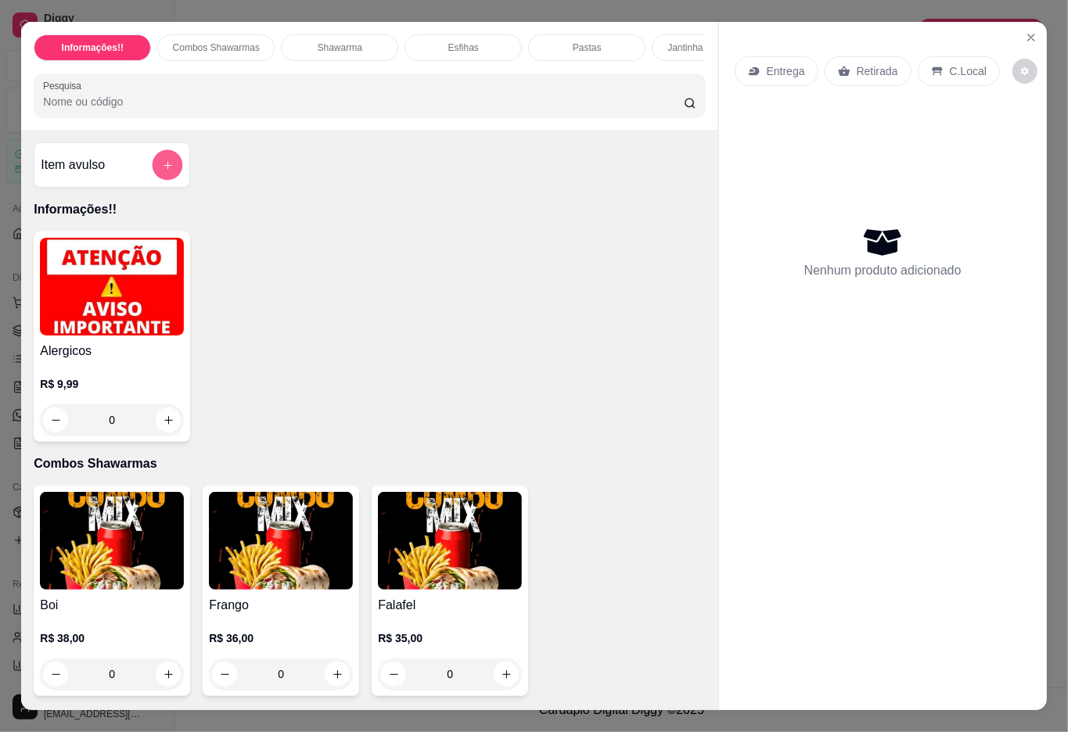
click at [153, 178] on button "add-separate-item" at bounding box center [168, 165] width 31 height 31
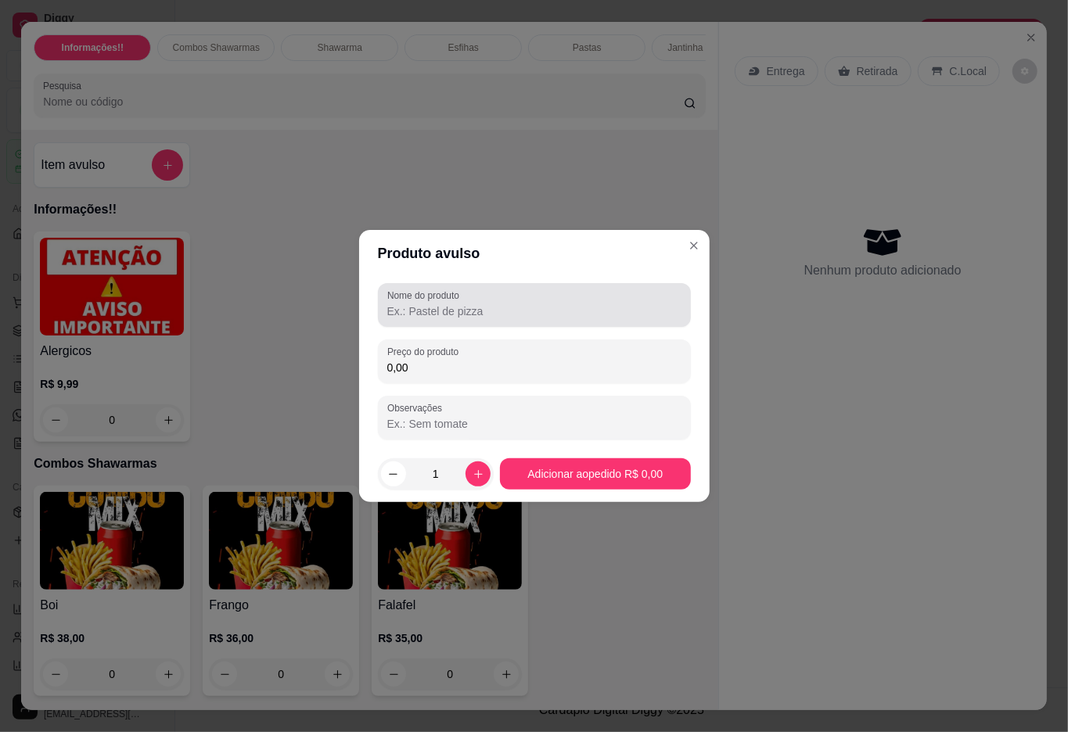
click at [443, 321] on div "Nome do produto" at bounding box center [534, 305] width 313 height 44
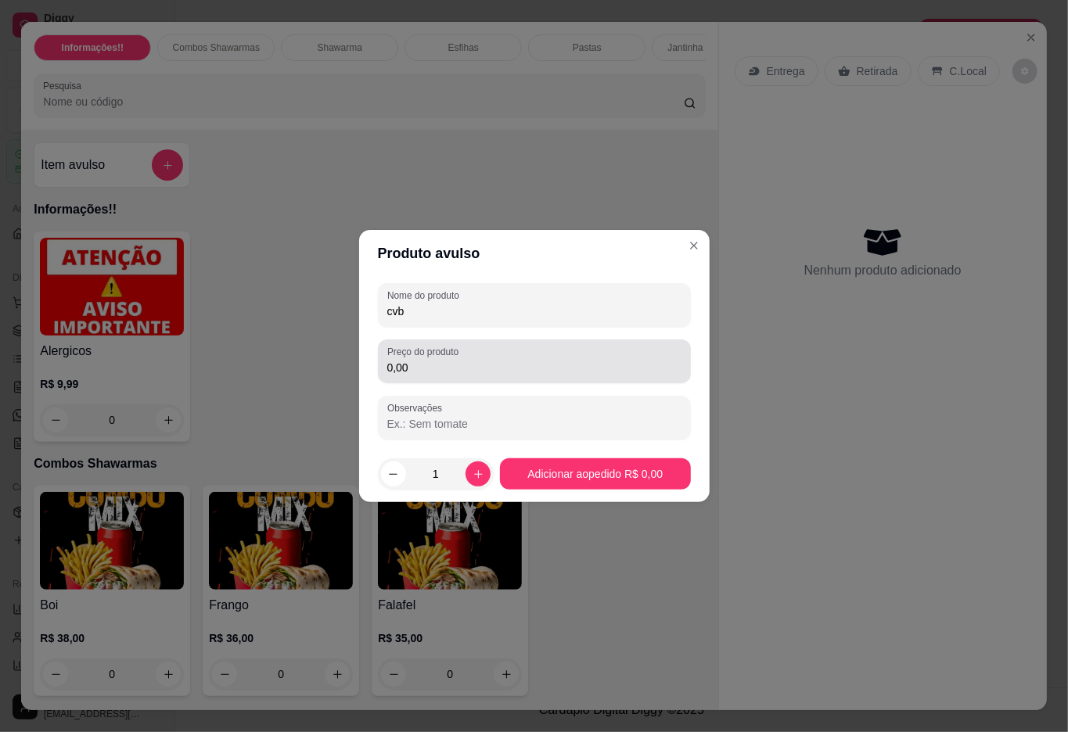
type input "cvb"
click at [424, 375] on div "0,00" at bounding box center [534, 361] width 294 height 31
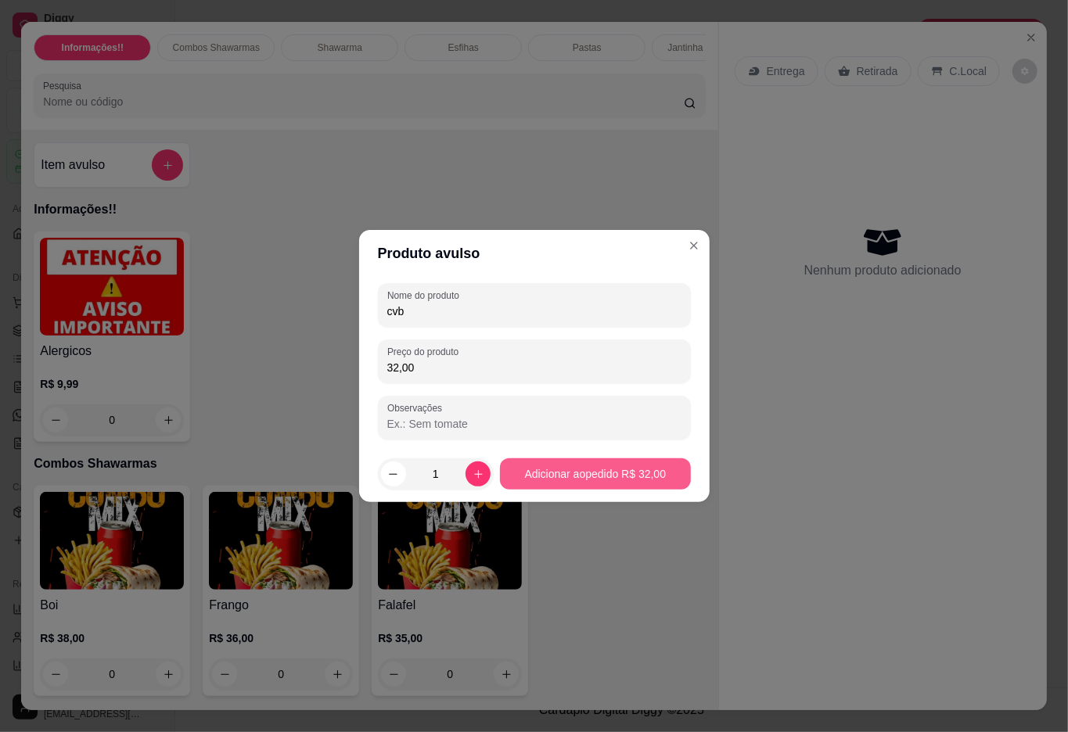
type input "32,00"
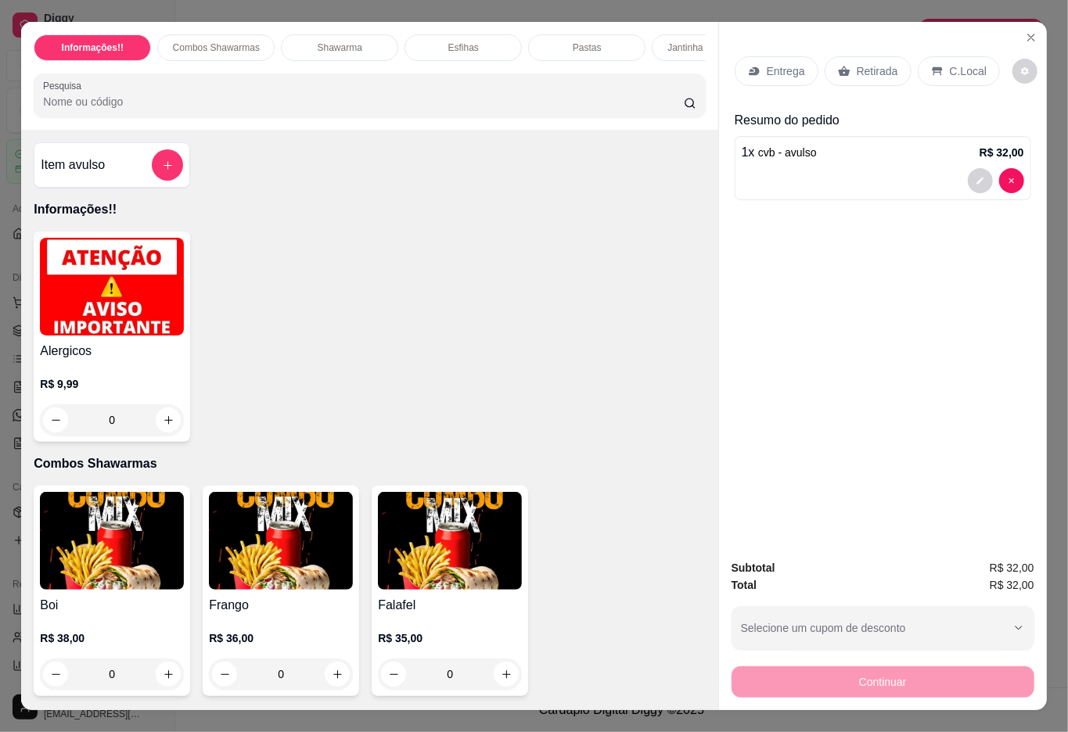
click at [767, 63] on p "Entrega" at bounding box center [786, 71] width 38 height 16
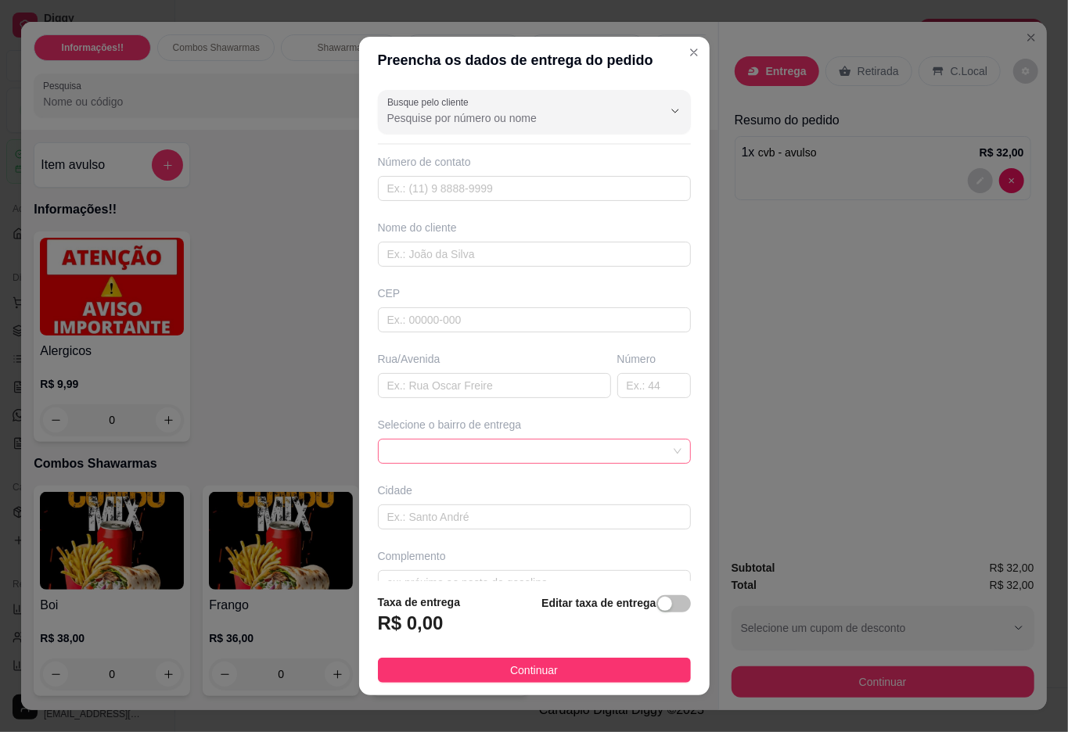
click at [439, 447] on span at bounding box center [534, 451] width 294 height 23
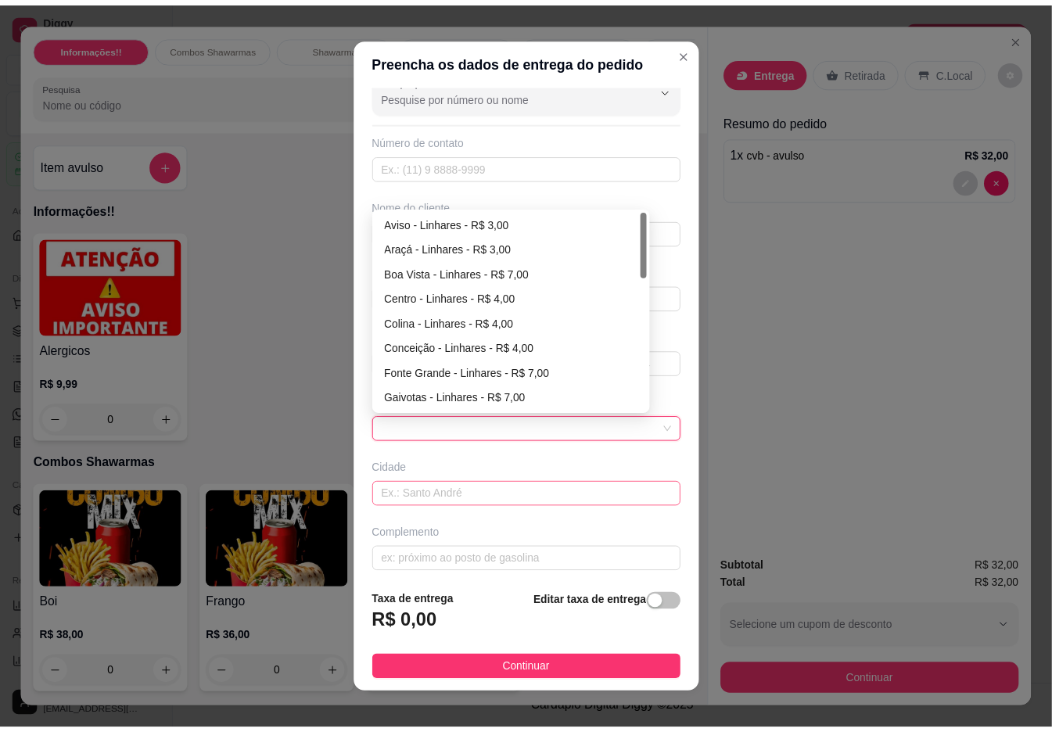
scroll to position [33, 0]
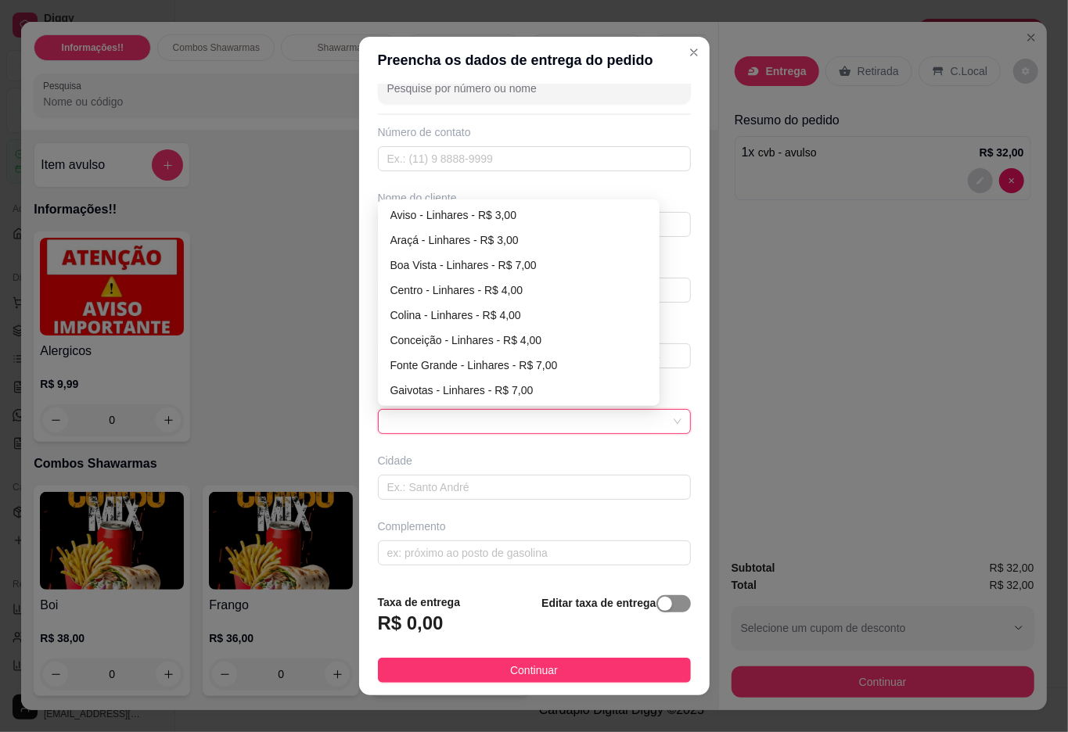
click at [658, 609] on div "button" at bounding box center [665, 604] width 14 height 14
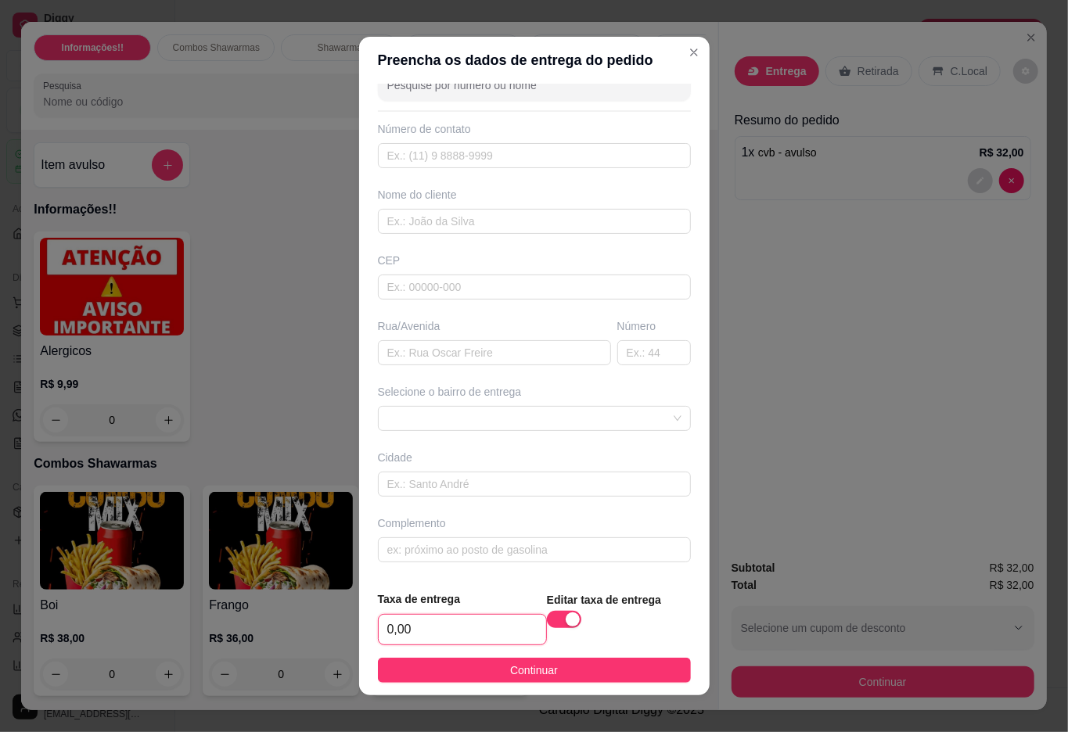
click at [476, 636] on input "0,00" at bounding box center [462, 630] width 167 height 30
type input "2,00"
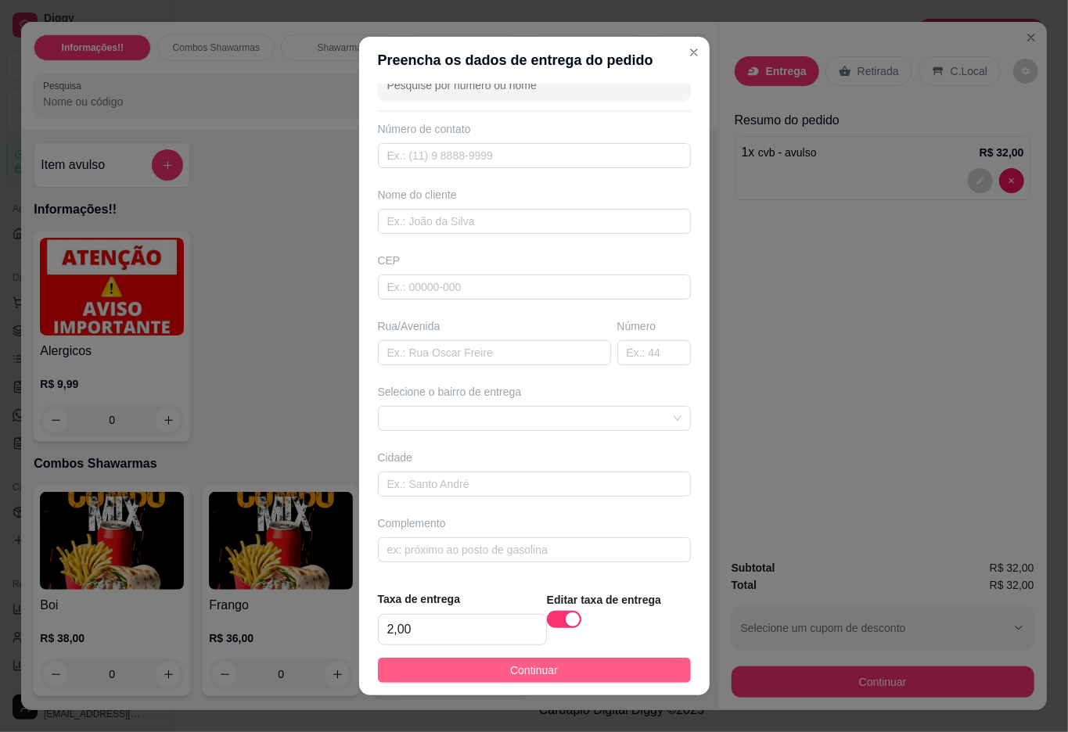
click at [487, 670] on button "Continuar" at bounding box center [534, 670] width 313 height 25
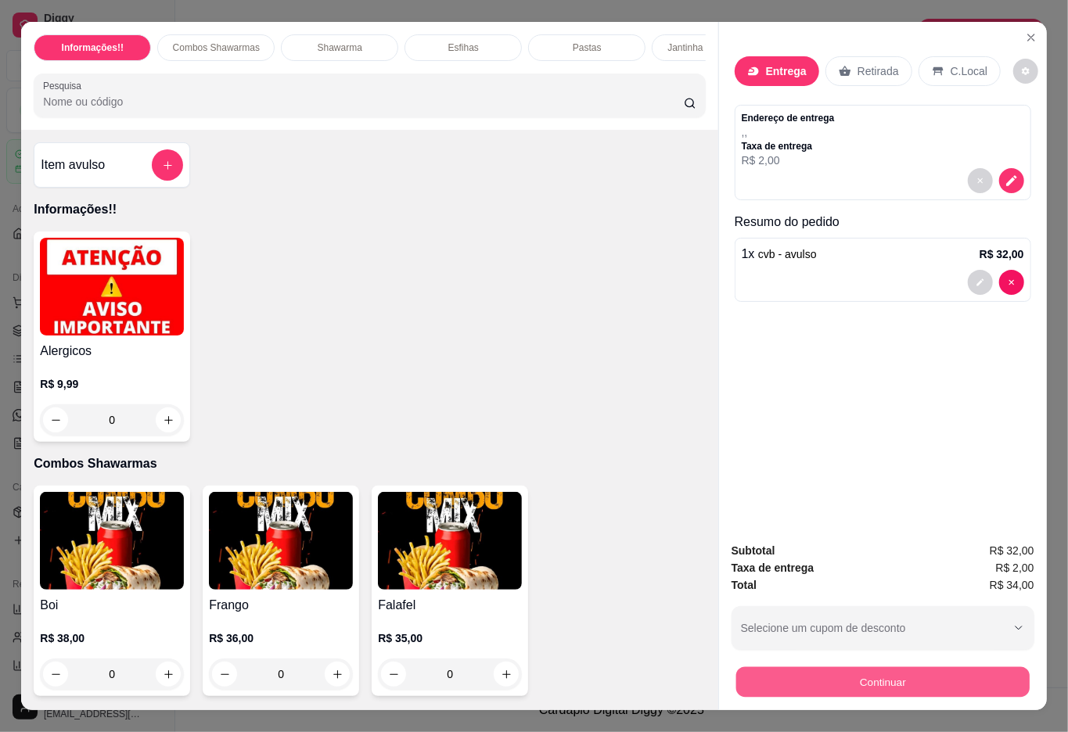
click at [780, 667] on button "Continuar" at bounding box center [881, 682] width 293 height 31
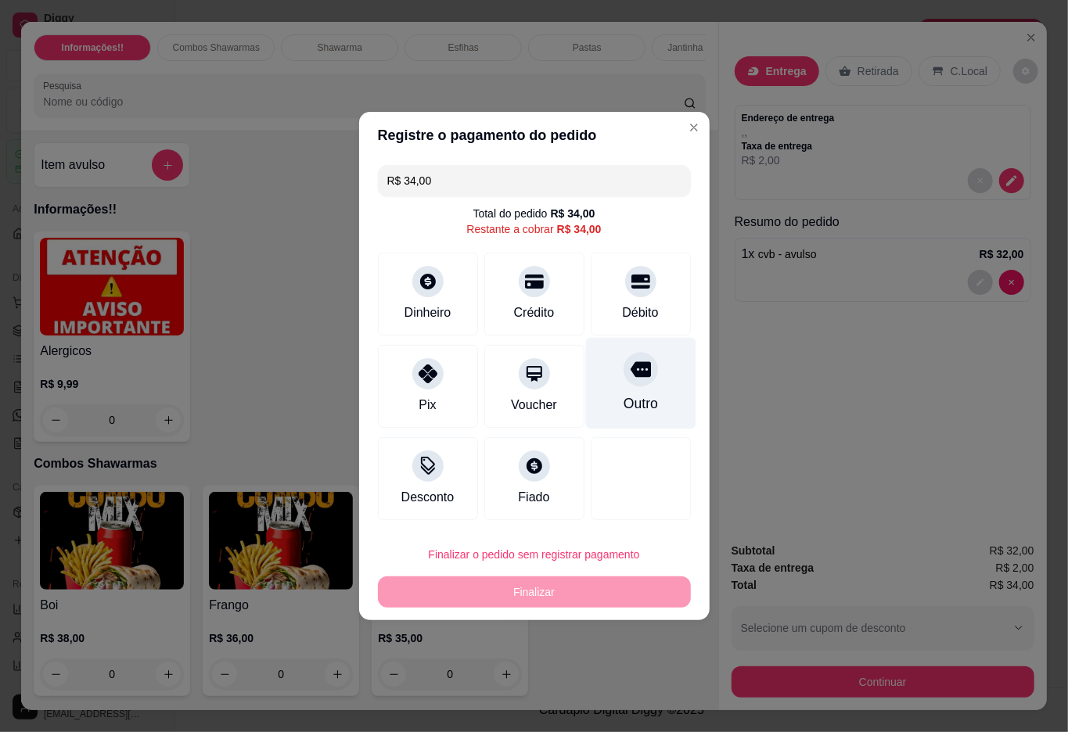
click at [645, 385] on div "Outro" at bounding box center [640, 384] width 110 height 92
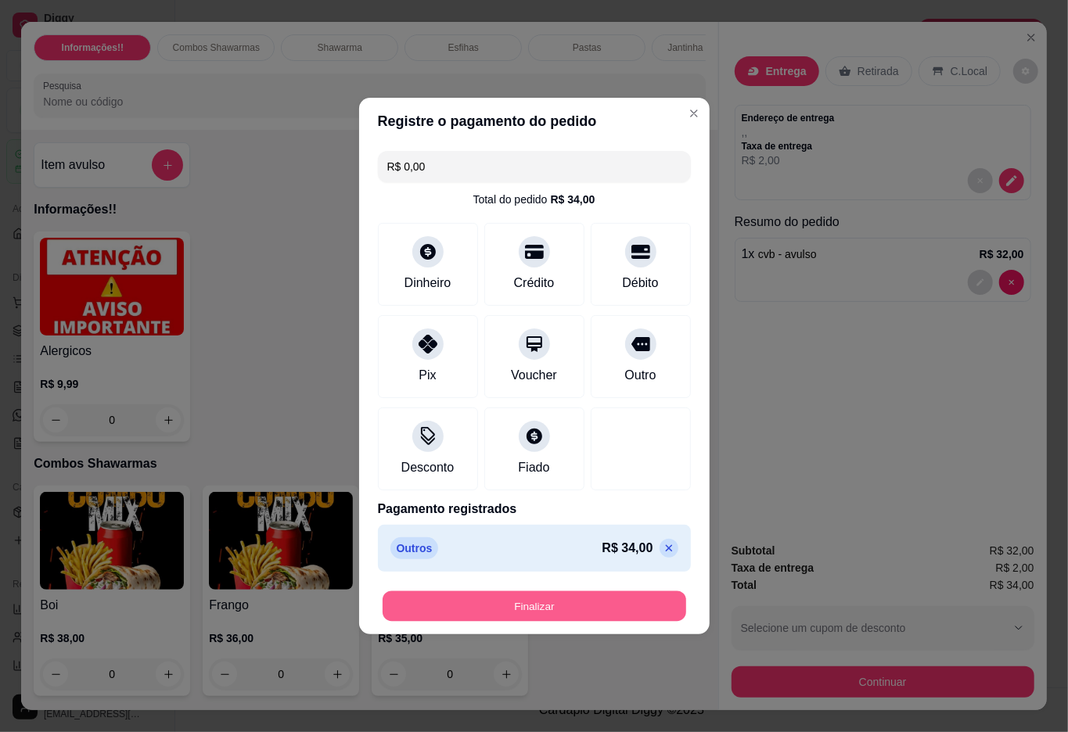
click at [615, 601] on button "Finalizar" at bounding box center [533, 606] width 303 height 31
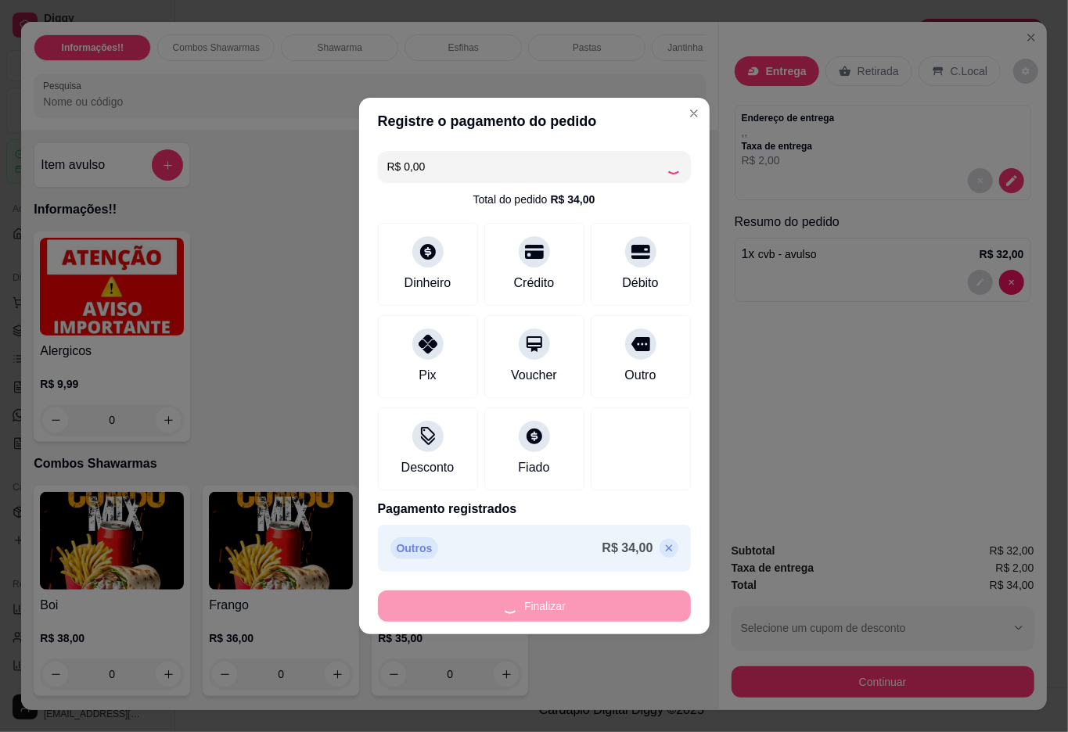
type input "-R$ 34,00"
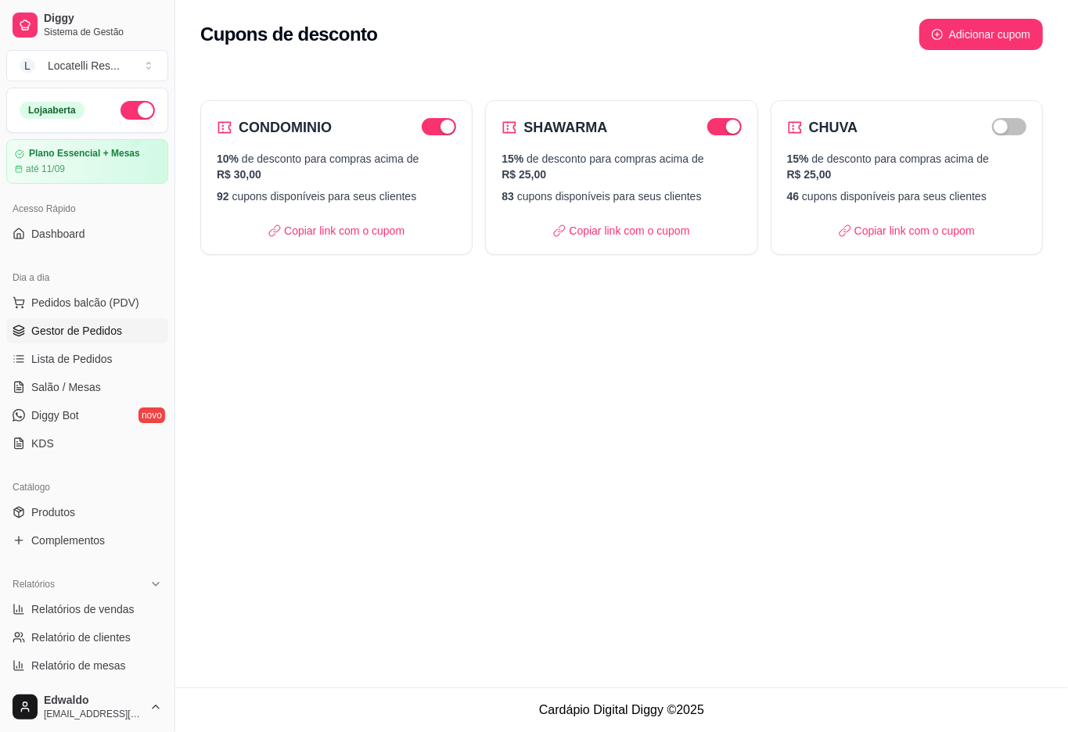
click at [38, 336] on span "Gestor de Pedidos" at bounding box center [76, 331] width 91 height 16
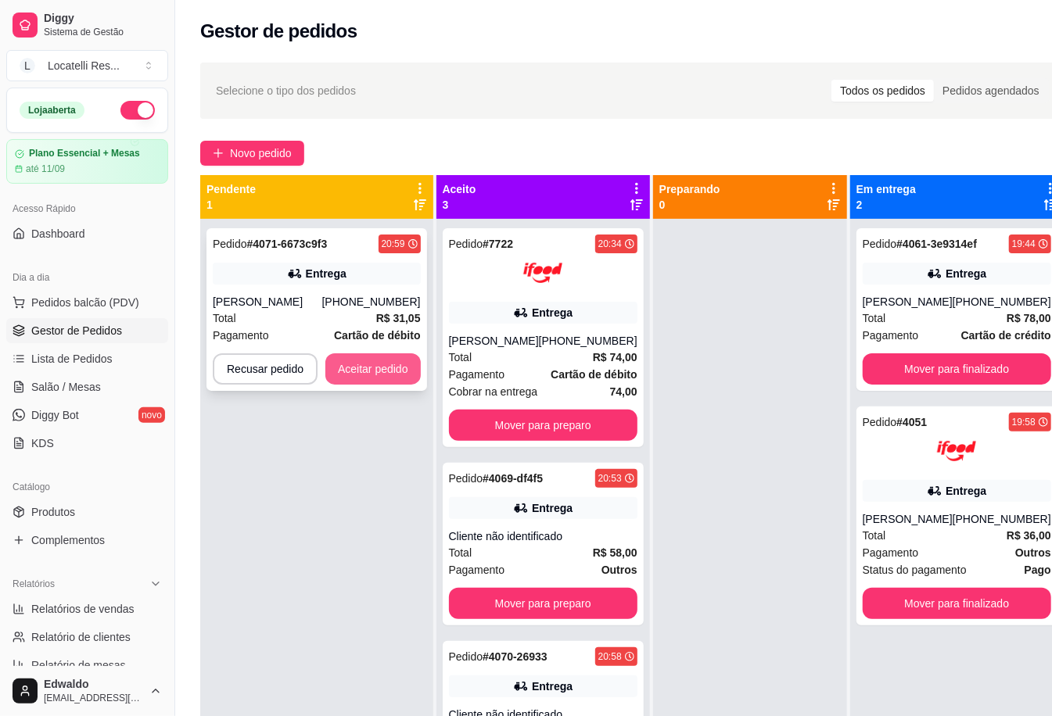
click at [386, 361] on button "Aceitar pedido" at bounding box center [372, 369] width 95 height 31
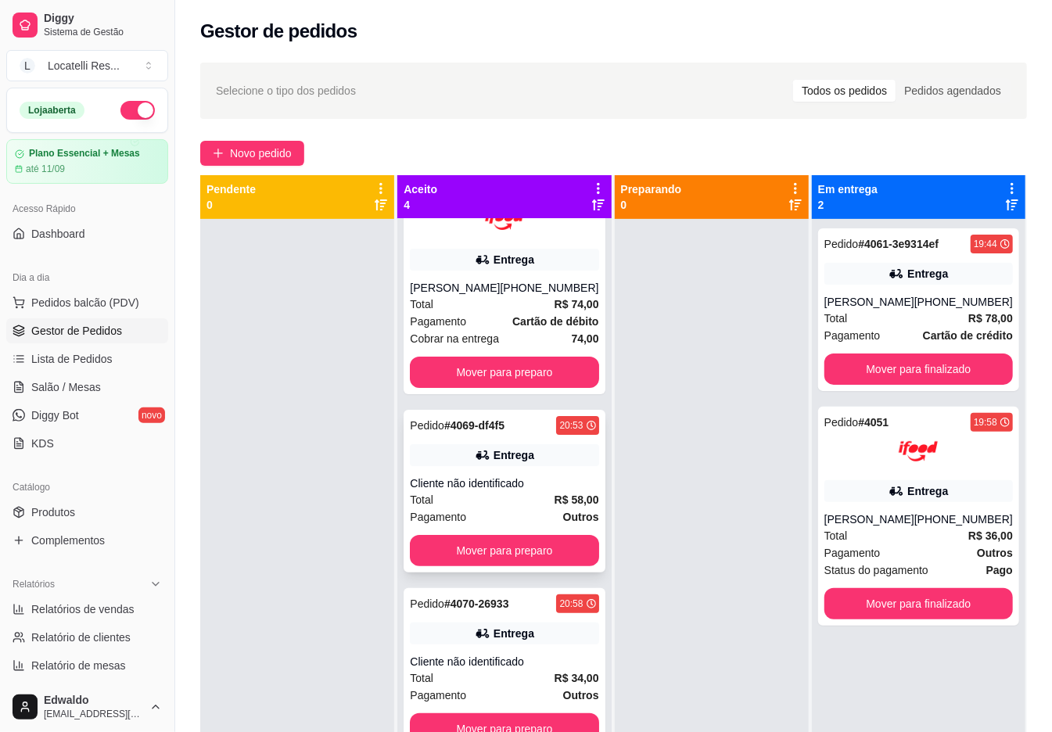
scroll to position [86, 0]
click at [514, 713] on button "Mover para preparo" at bounding box center [504, 728] width 189 height 31
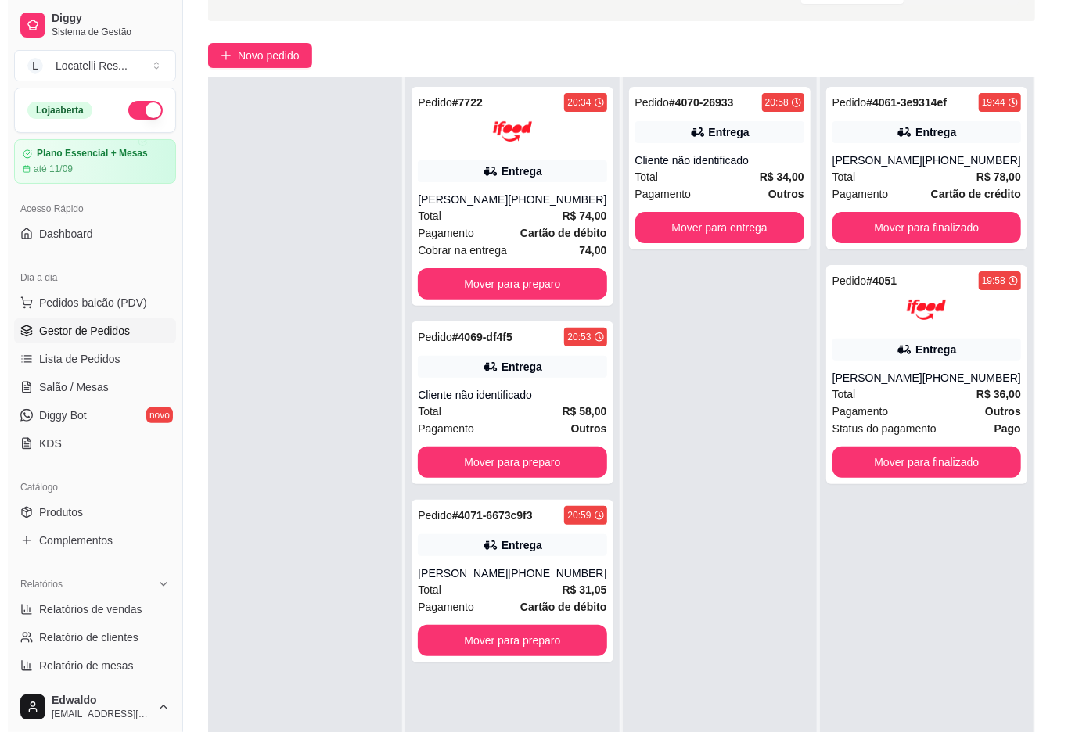
scroll to position [239, 0]
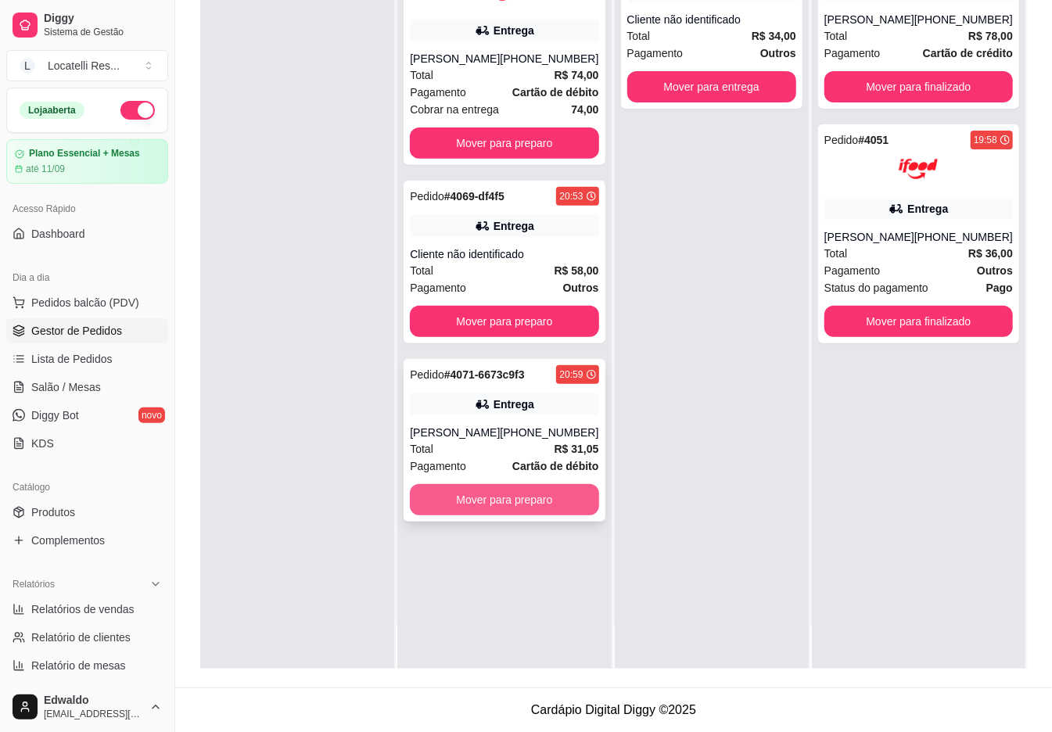
click at [494, 515] on button "Mover para preparo" at bounding box center [504, 499] width 189 height 31
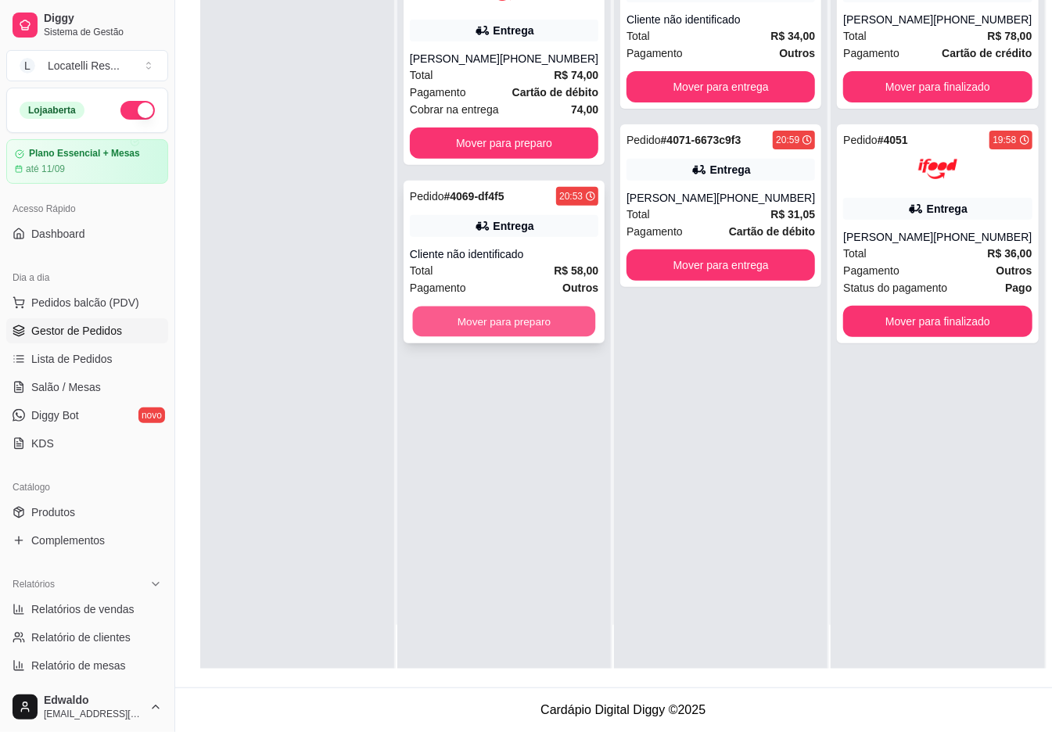
click at [527, 337] on button "Mover para preparo" at bounding box center [504, 322] width 183 height 31
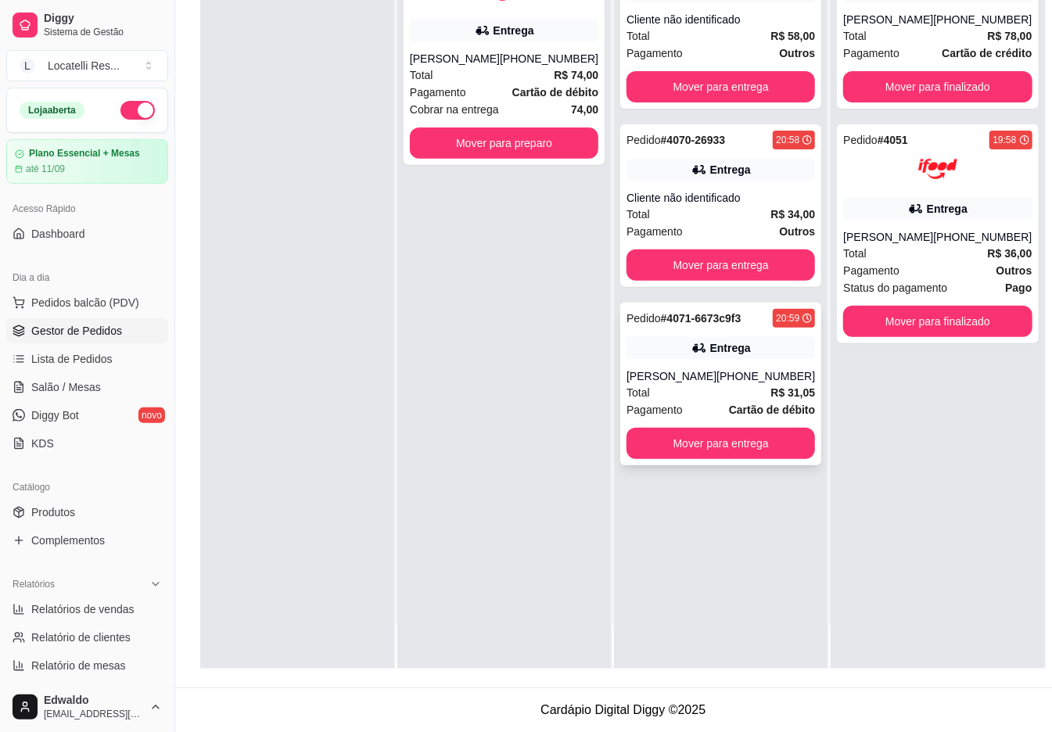
click at [696, 366] on div "Pedido # 4071-6673c9f3 20:59 Entrega [PERSON_NAME] [PHONE_NUMBER] Total R$ 31,0…" at bounding box center [720, 384] width 201 height 163
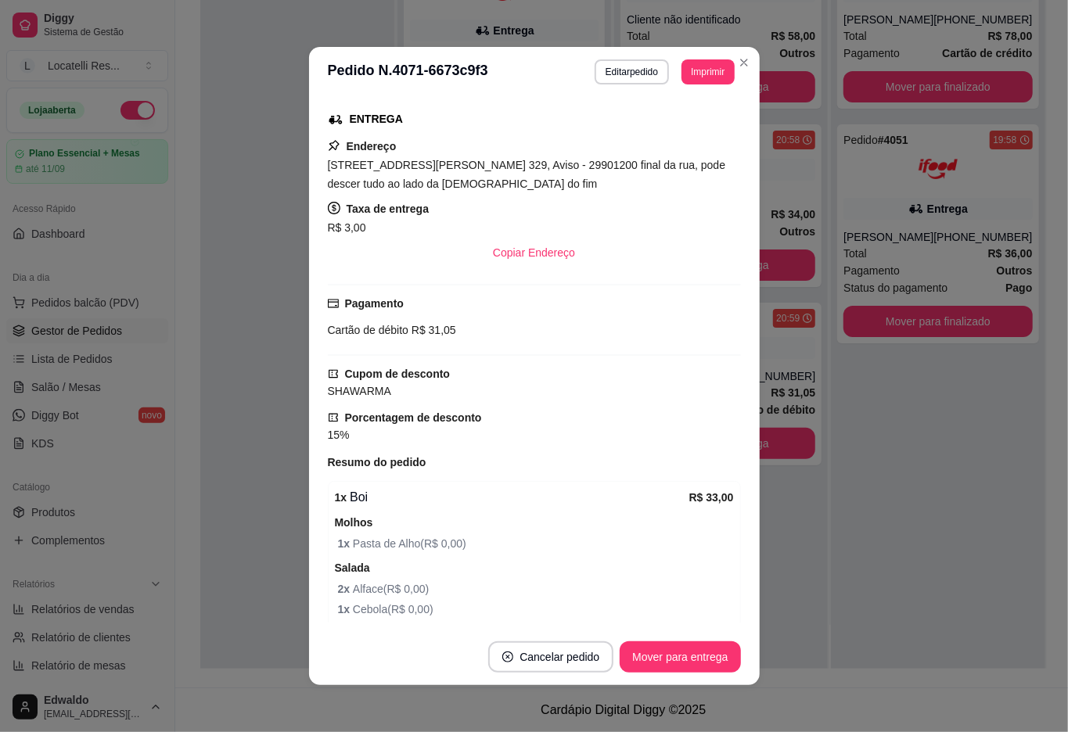
scroll to position [313, 0]
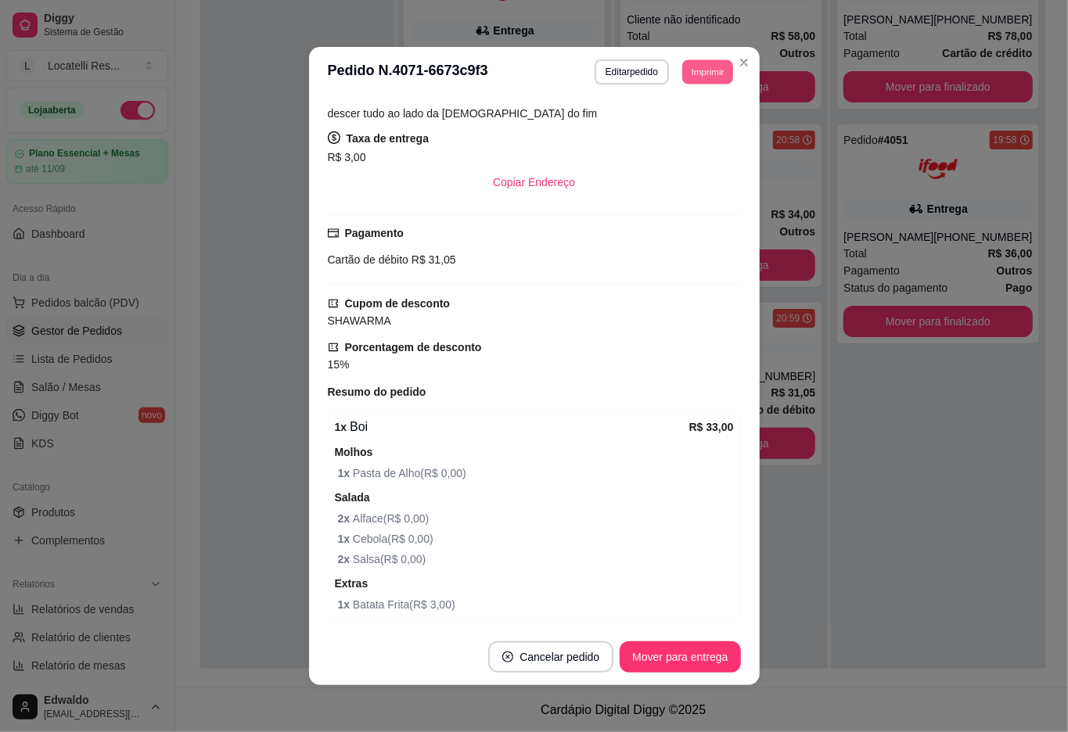
click at [714, 66] on button "Imprimir" at bounding box center [707, 71] width 51 height 24
click at [670, 126] on button "IMPRESSORA pc" at bounding box center [670, 126] width 113 height 25
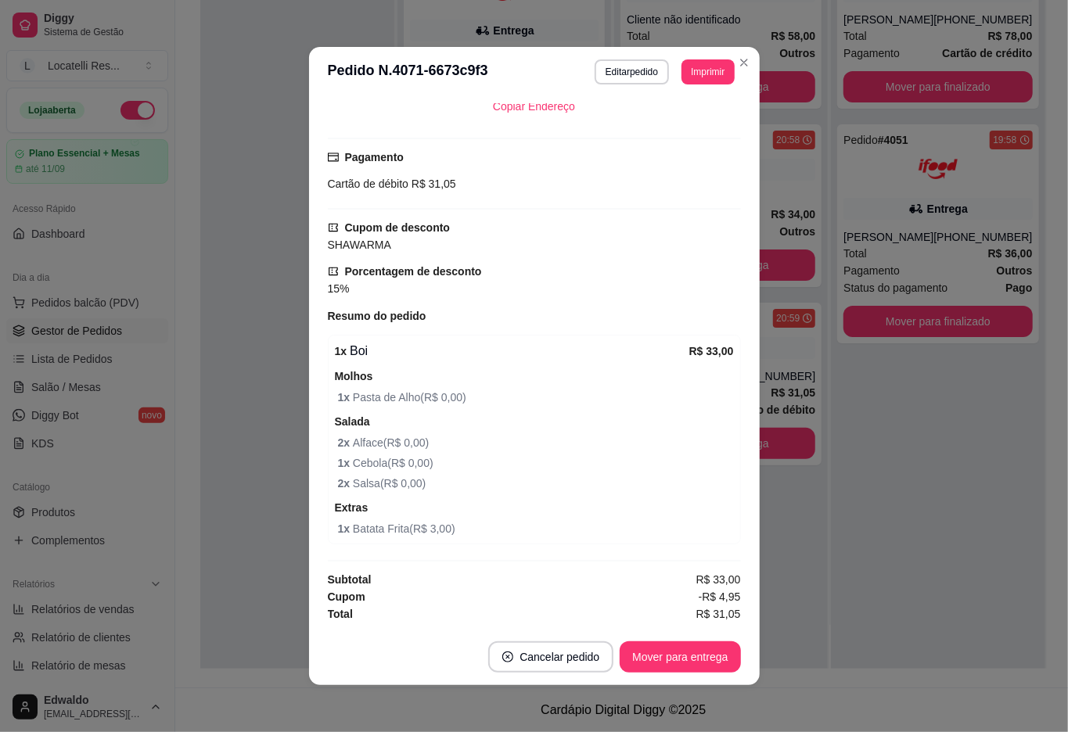
scroll to position [399, 0]
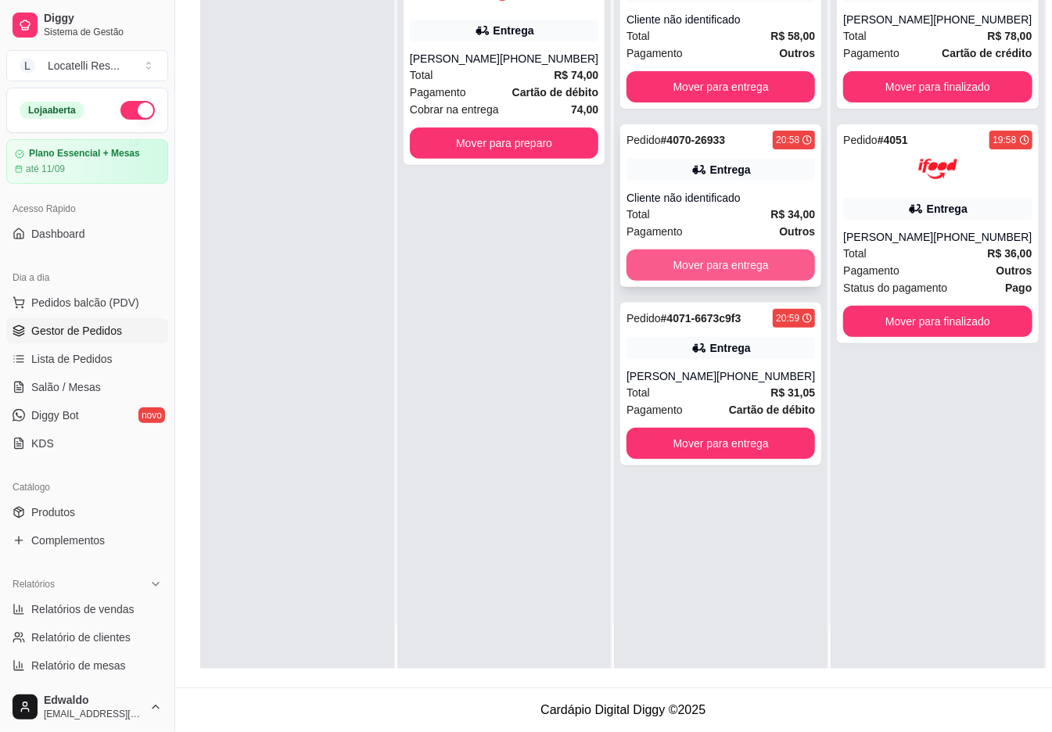
click at [755, 264] on button "Mover para entrega" at bounding box center [721, 265] width 189 height 31
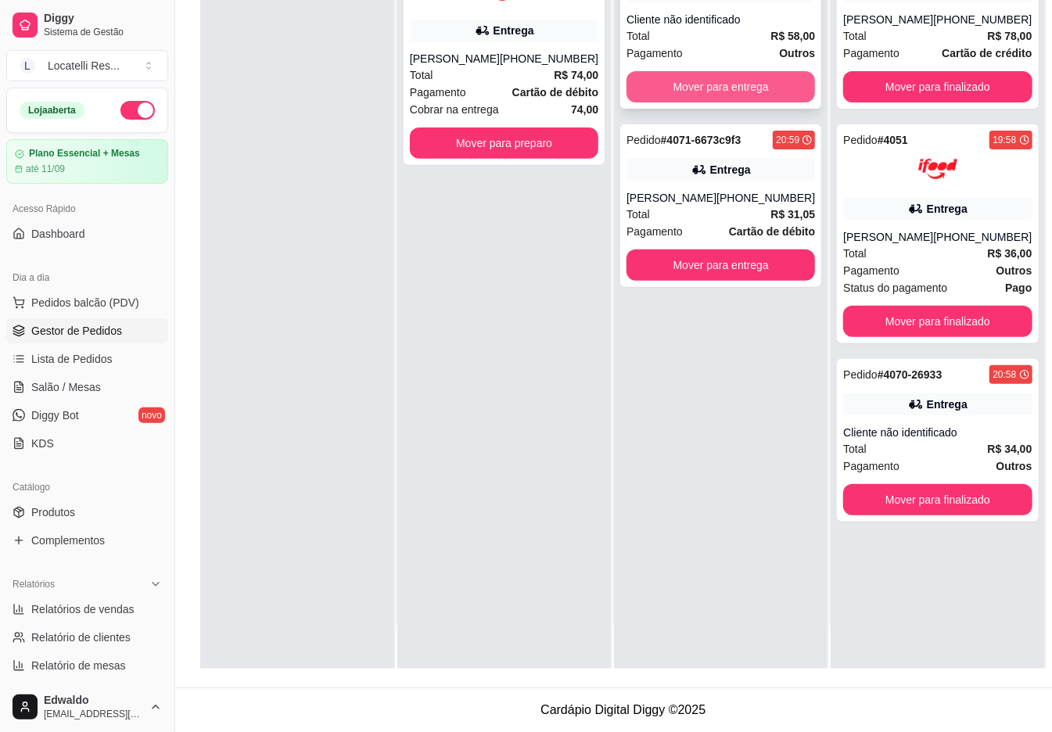
click at [751, 92] on button "Mover para entrega" at bounding box center [721, 86] width 189 height 31
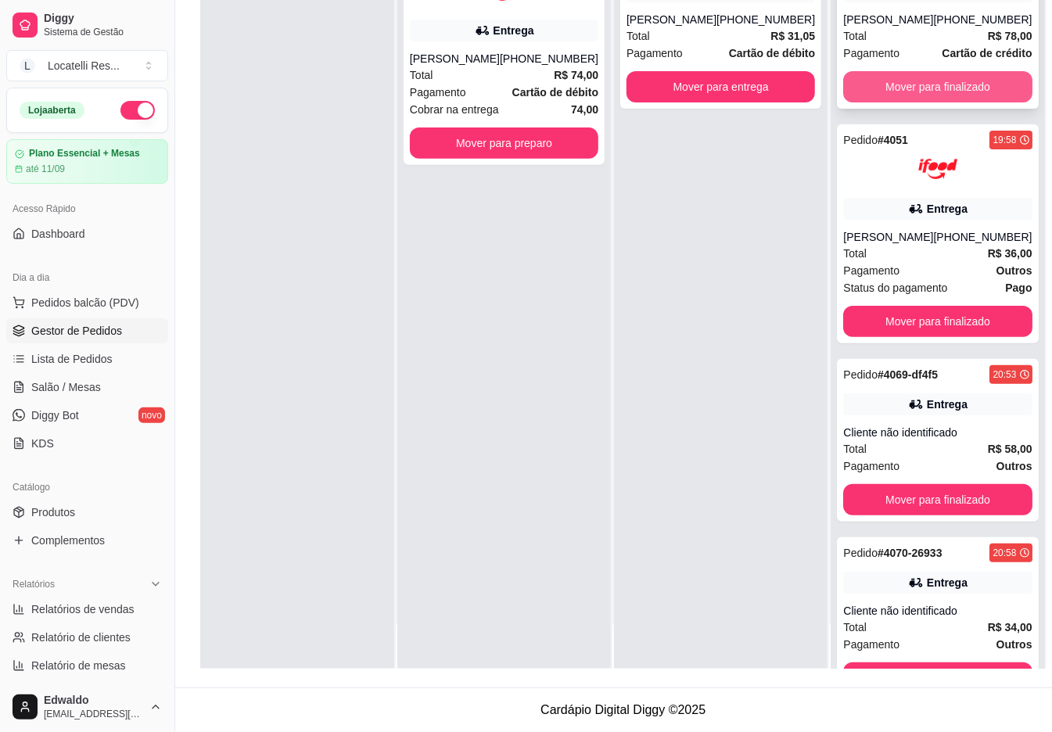
click at [865, 89] on button "Mover para finalizado" at bounding box center [937, 86] width 189 height 31
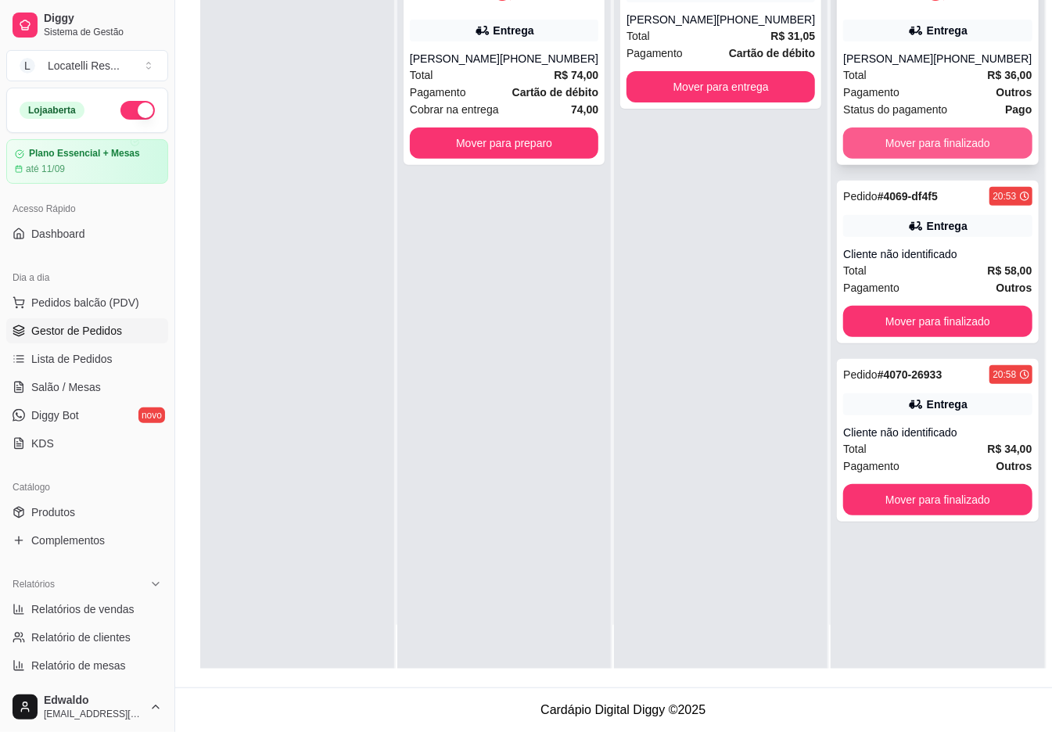
click at [871, 132] on button "Mover para finalizado" at bounding box center [937, 142] width 189 height 31
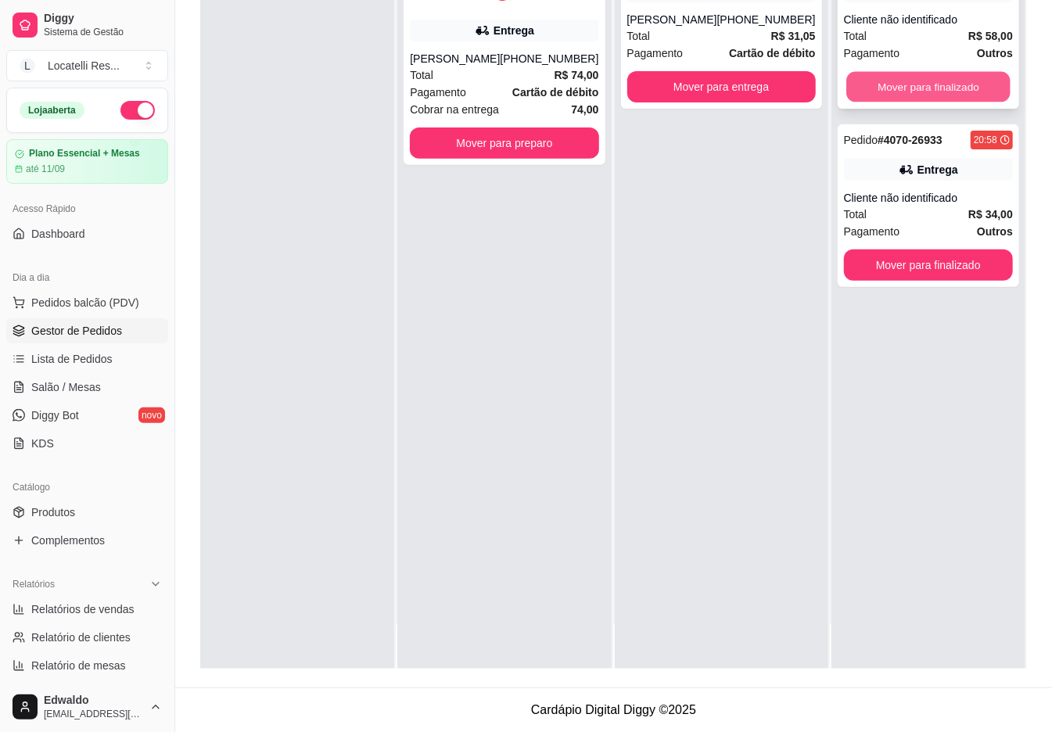
click at [865, 88] on button "Mover para finalizado" at bounding box center [928, 87] width 164 height 31
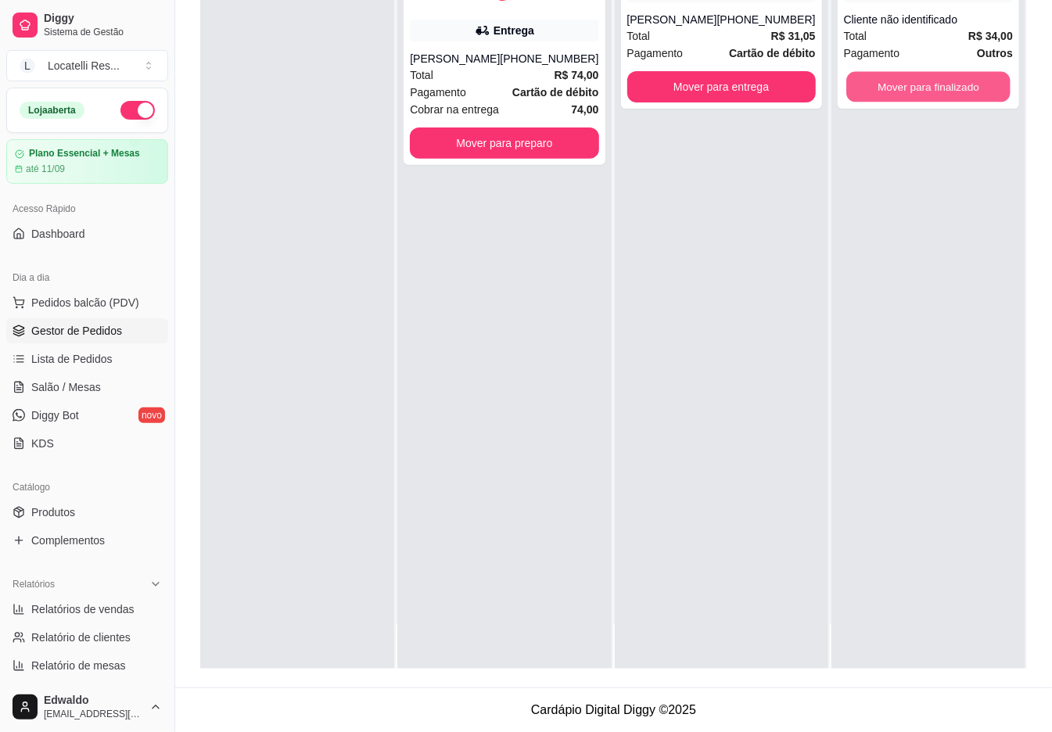
click at [865, 88] on button "Mover para finalizado" at bounding box center [928, 87] width 164 height 31
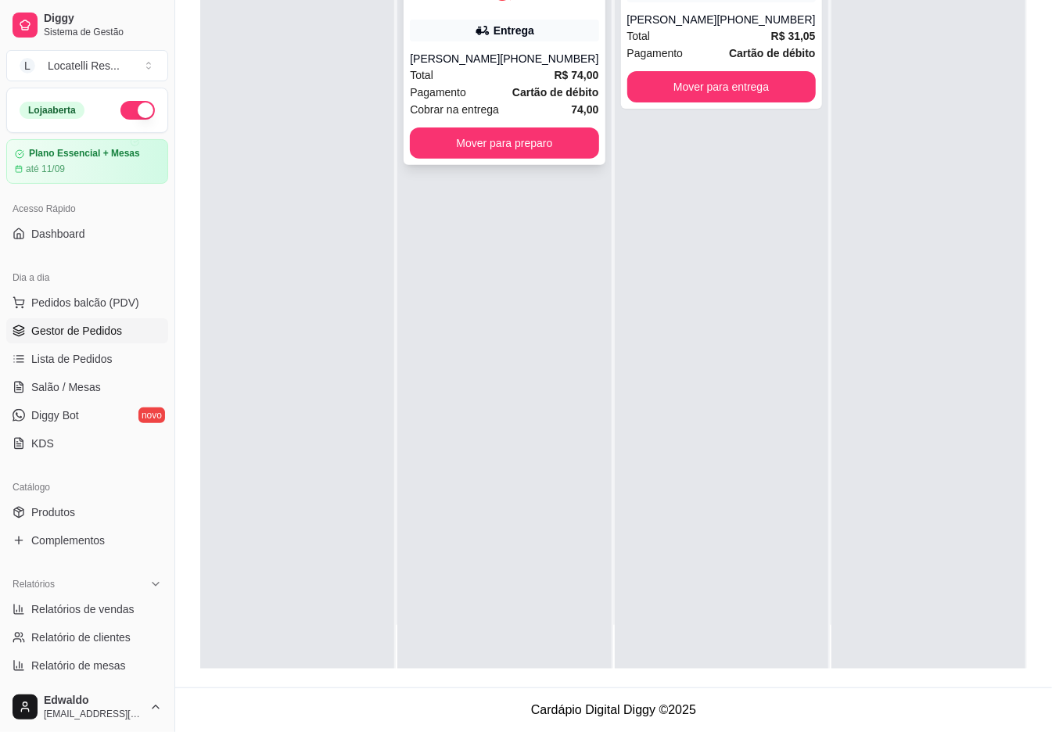
click at [588, 81] on strong "R$ 74,00" at bounding box center [577, 75] width 45 height 13
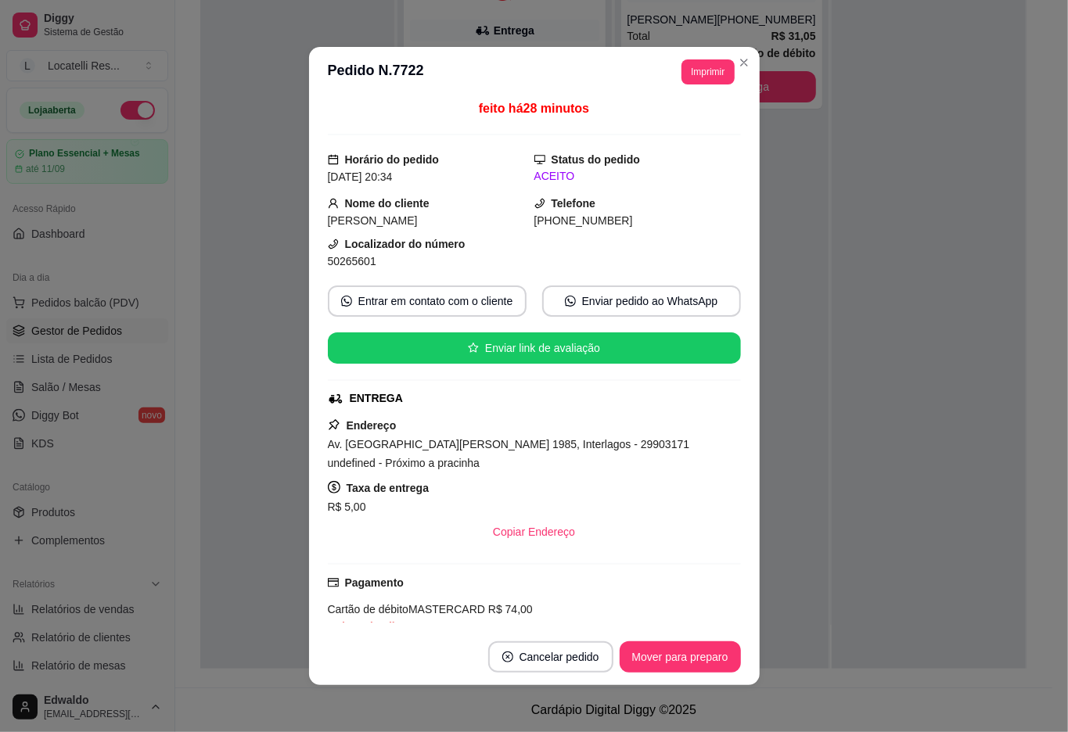
scroll to position [0, 0]
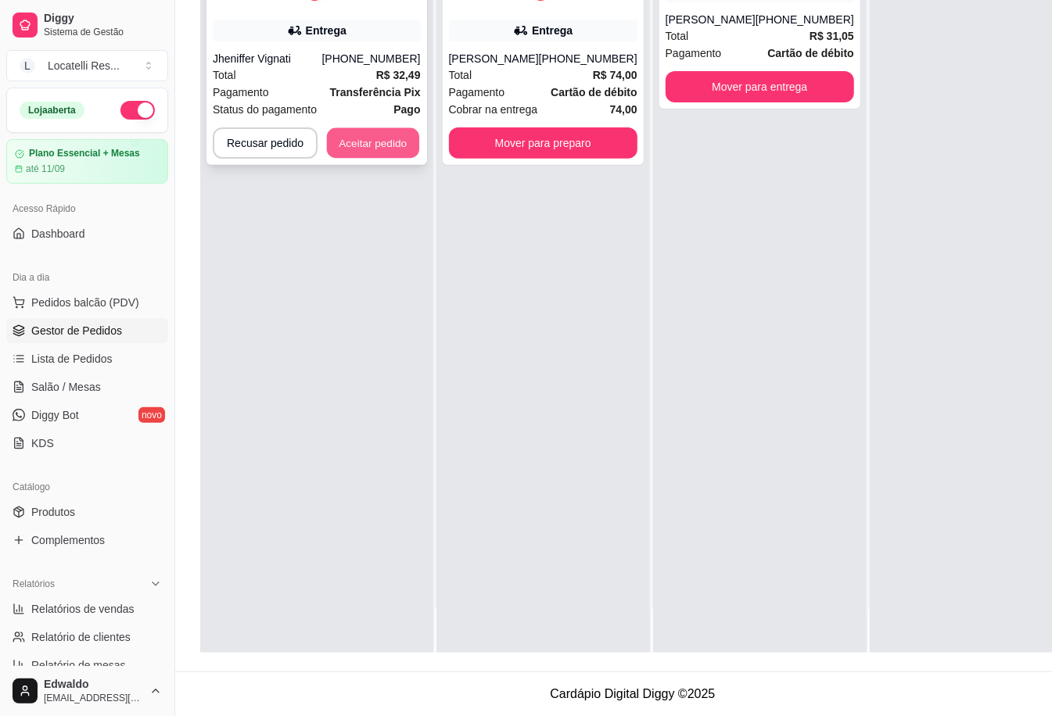
click at [376, 144] on button "Aceitar pedido" at bounding box center [373, 143] width 92 height 31
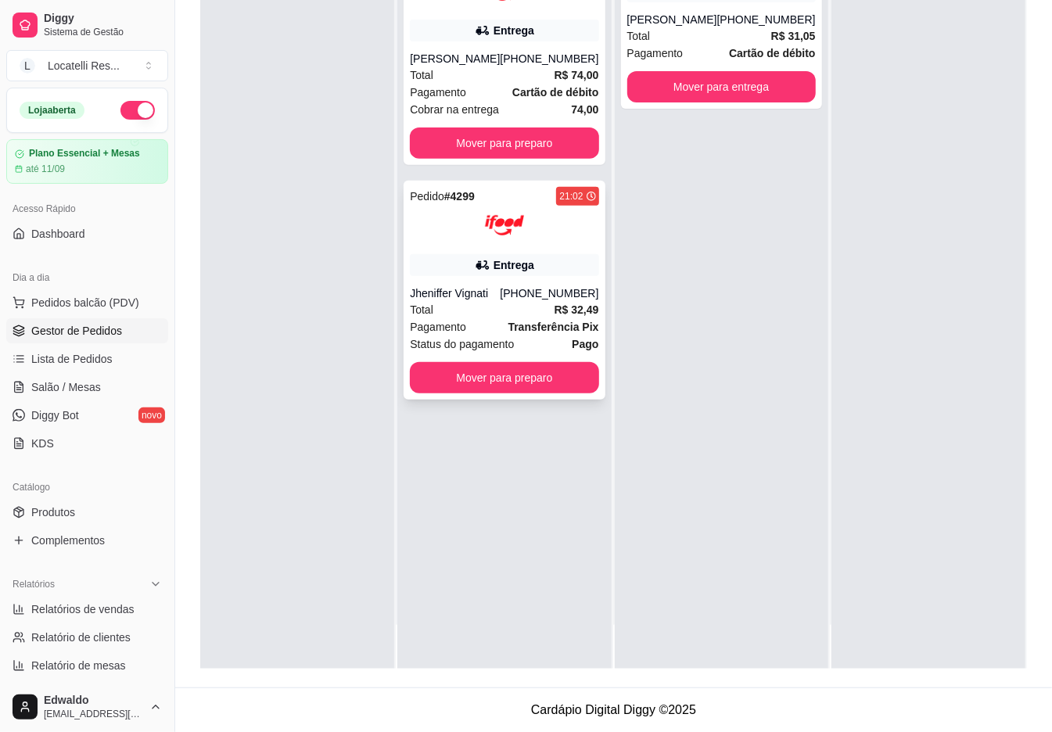
click at [426, 276] on div "Entrega" at bounding box center [504, 265] width 189 height 22
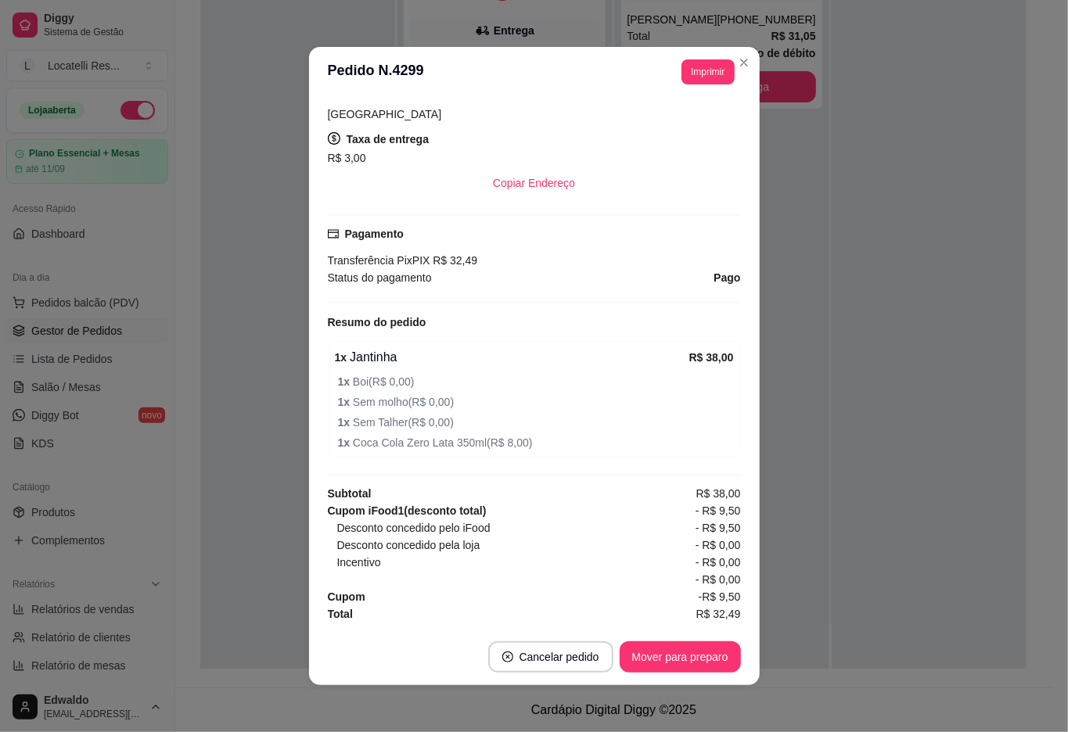
scroll to position [361, 0]
click at [705, 66] on button "Imprimir" at bounding box center [707, 71] width 52 height 25
click at [695, 128] on button "IMPRESSORA pc" at bounding box center [671, 126] width 110 height 24
click at [657, 659] on button "Mover para preparo" at bounding box center [679, 656] width 121 height 31
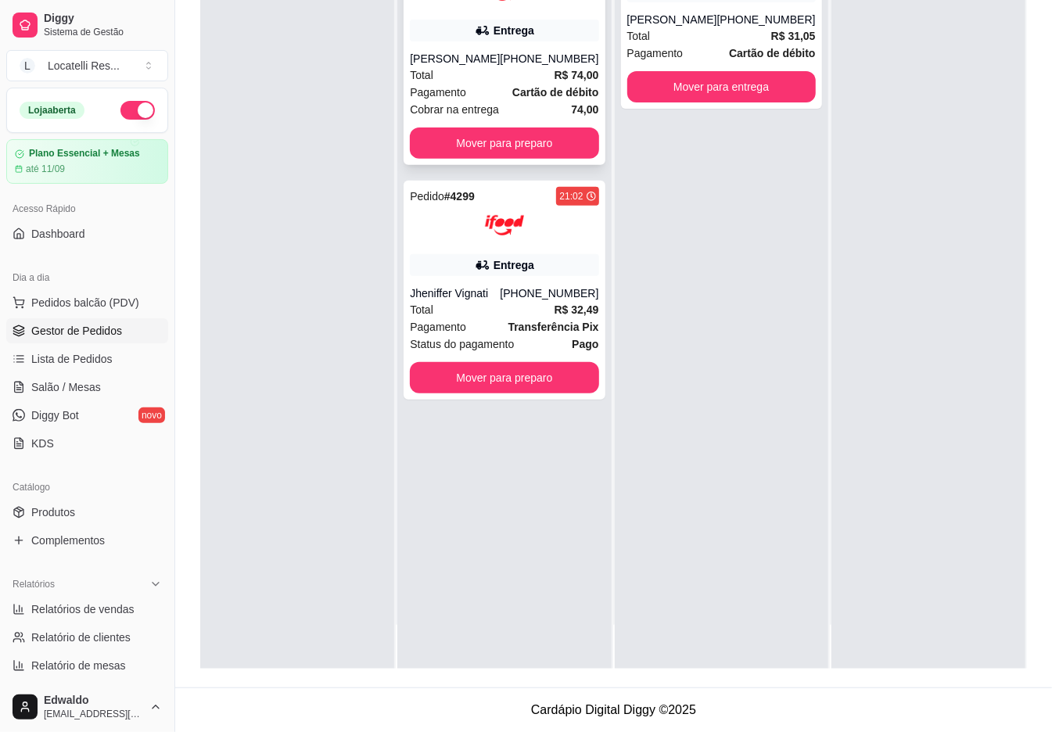
click at [549, 63] on div "[PHONE_NUMBER]" at bounding box center [549, 59] width 99 height 16
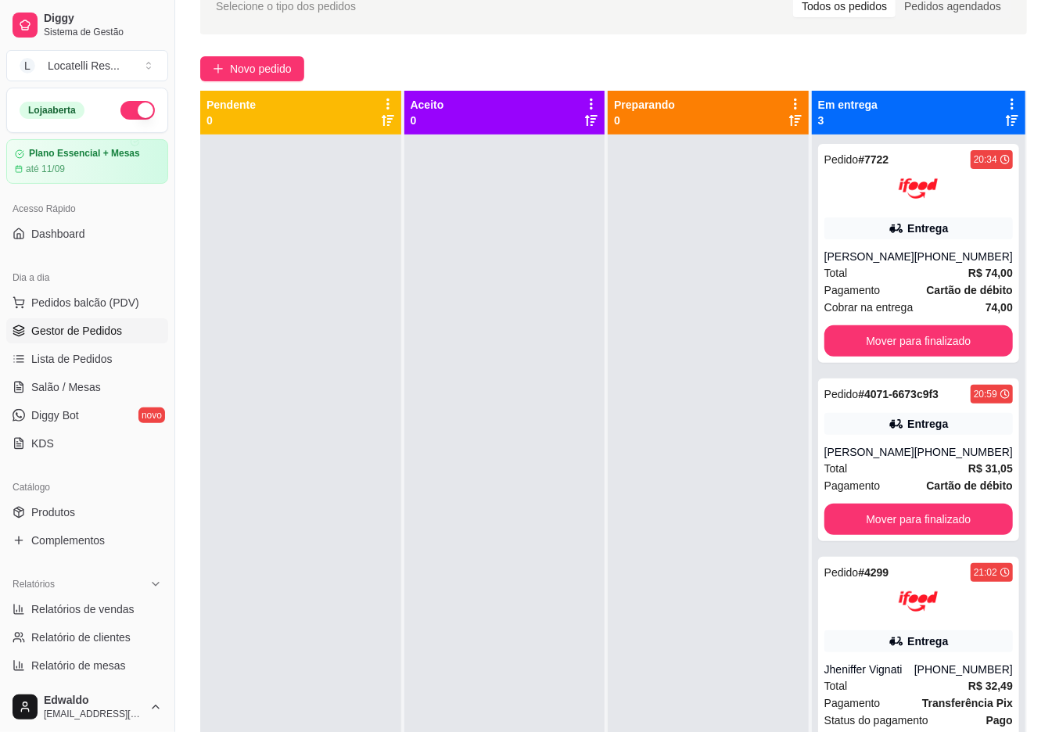
scroll to position [30, 0]
